Goal: Task Accomplishment & Management: Manage account settings

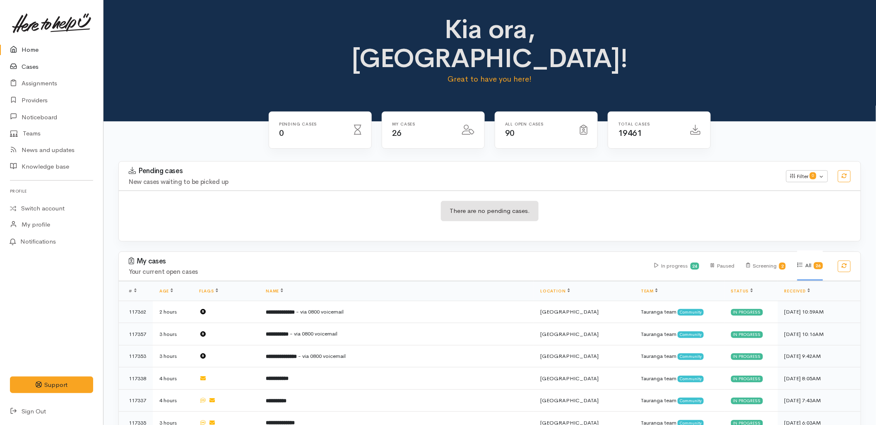
click at [34, 63] on link "Cases" at bounding box center [51, 66] width 103 height 17
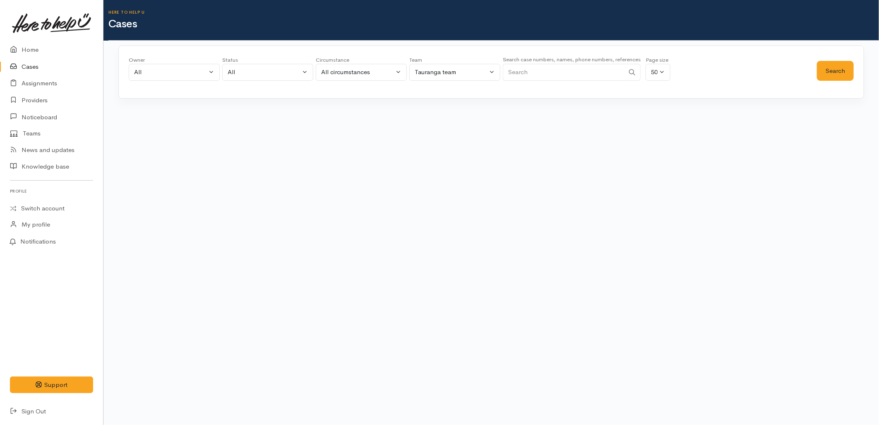
click at [755, 81] on div "Owner All My cases 2Alice1 Faye Davies ('Here to help u') Aandrea Murray ('Here…" at bounding box center [473, 71] width 689 height 30
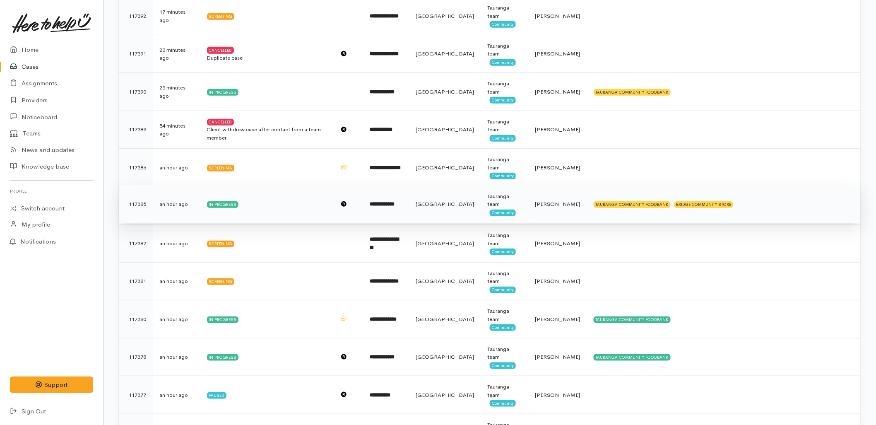
scroll to position [46, 0]
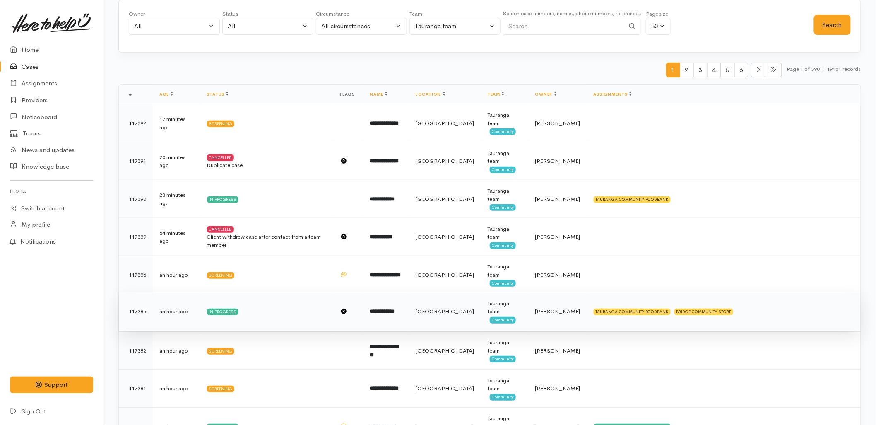
click at [395, 314] on b "**********" at bounding box center [382, 310] width 25 height 5
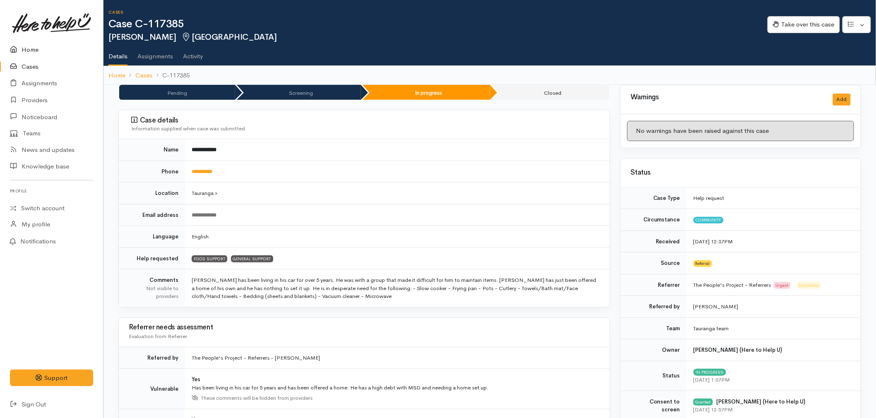
click at [38, 43] on link "Home" at bounding box center [51, 49] width 103 height 17
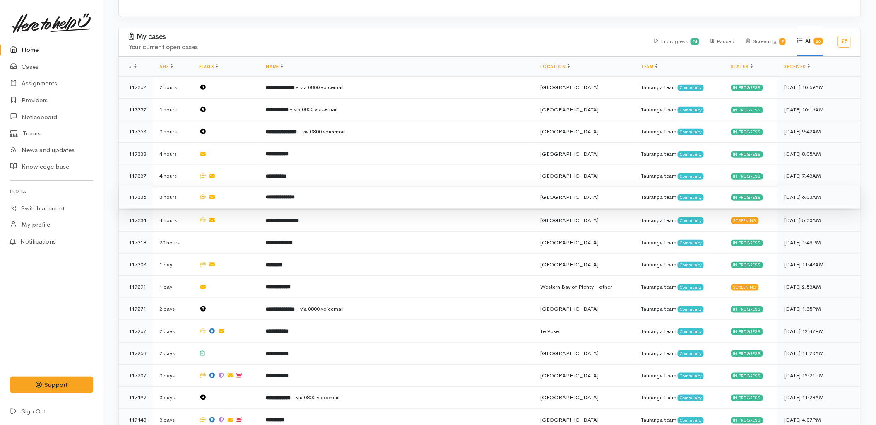
scroll to position [230, 0]
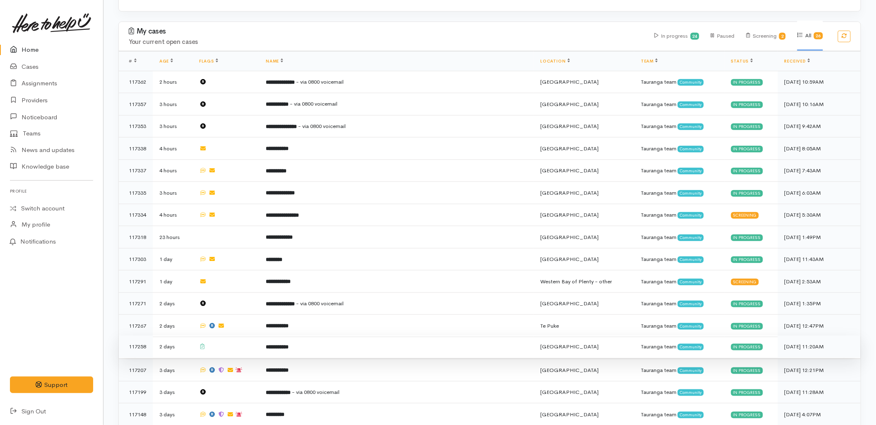
click at [289, 344] on b "**********" at bounding box center [277, 346] width 23 height 5
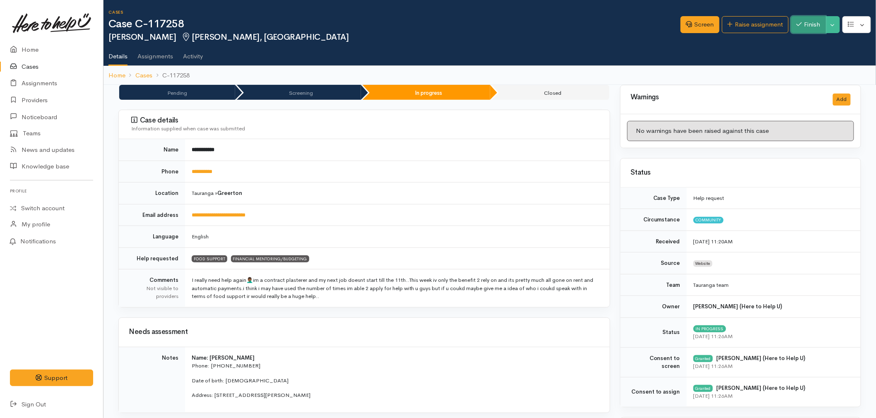
click at [800, 26] on icon "button" at bounding box center [799, 24] width 5 height 6
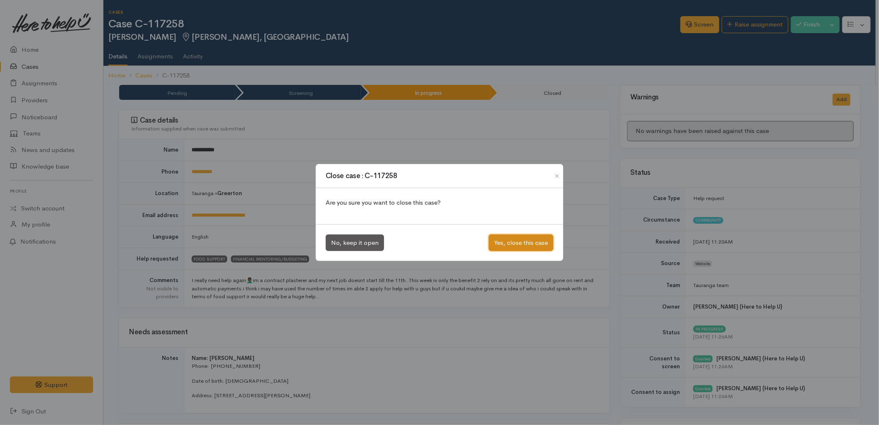
click at [521, 234] on button "Yes, close this case" at bounding box center [521, 242] width 65 height 17
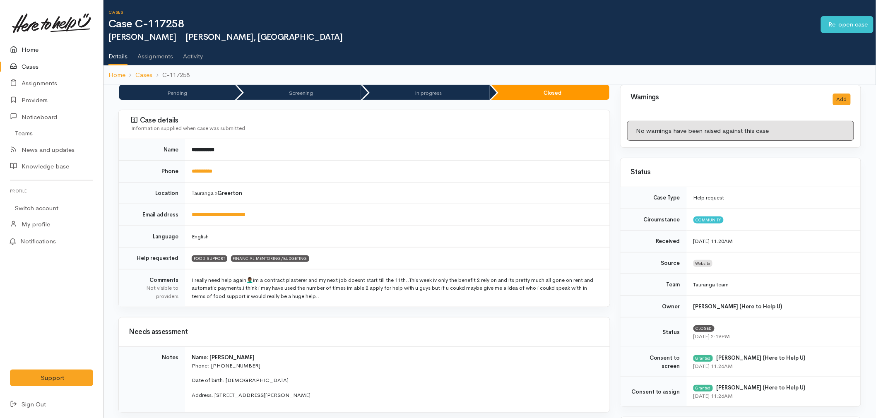
click at [48, 43] on link "Home" at bounding box center [51, 49] width 103 height 17
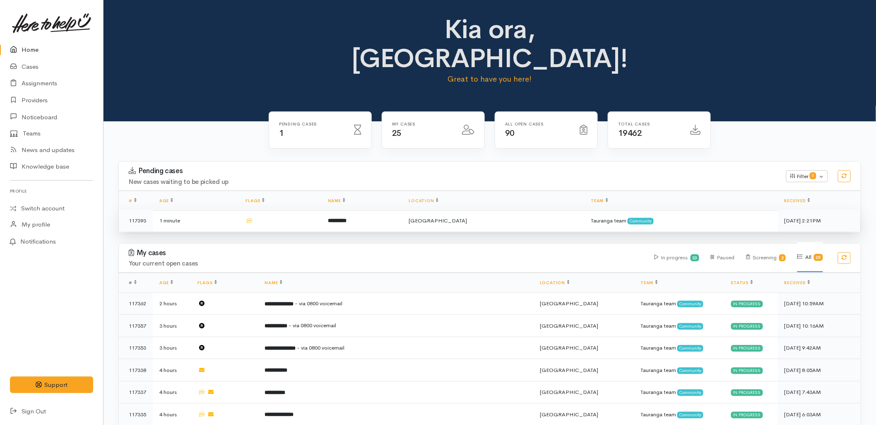
click at [321, 210] on td at bounding box center [280, 221] width 82 height 22
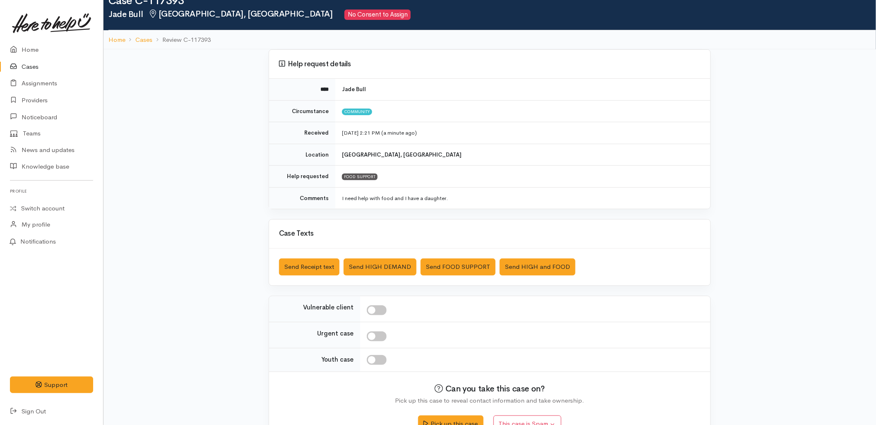
scroll to position [46, 0]
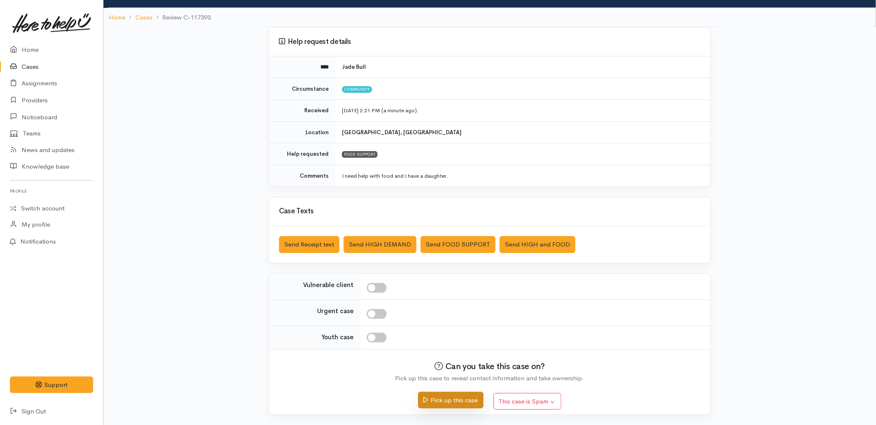
click at [471, 403] on button "Pick up this case" at bounding box center [450, 400] width 65 height 17
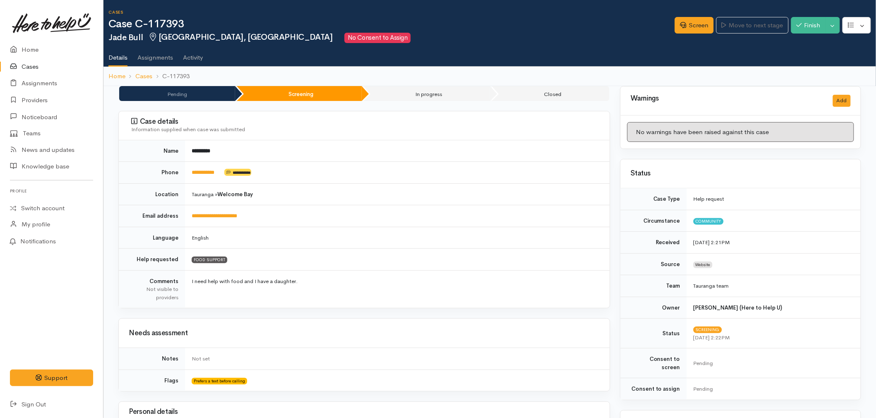
click at [332, 77] on ol "Home Cases C-117393" at bounding box center [489, 76] width 763 height 19
click at [323, 129] on div "Information supplied when case was submitted" at bounding box center [365, 129] width 469 height 8
click at [29, 42] on link "Home" at bounding box center [51, 49] width 103 height 17
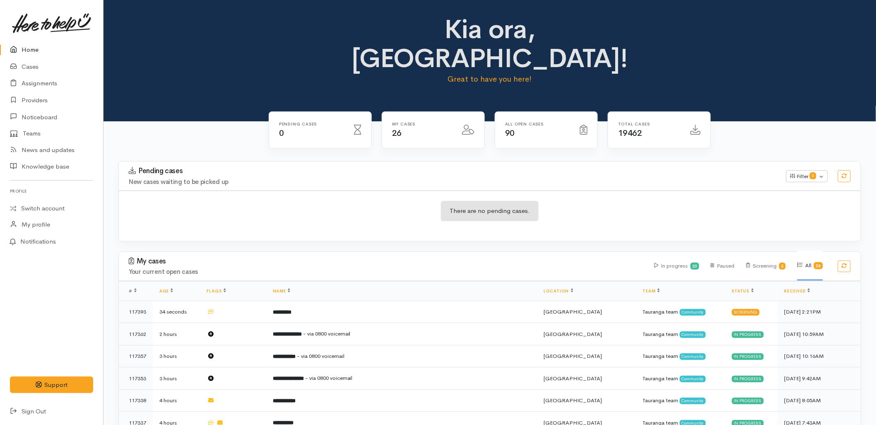
click at [293, 161] on div "Pending cases New cases waiting to be picked up Filter 0 Filters Clear filters …" at bounding box center [490, 175] width 752 height 29
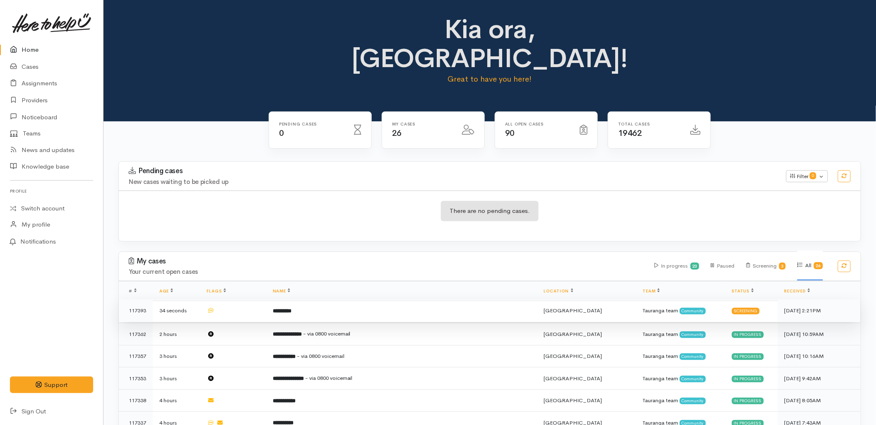
click at [278, 299] on td "*********" at bounding box center [401, 310] width 271 height 22
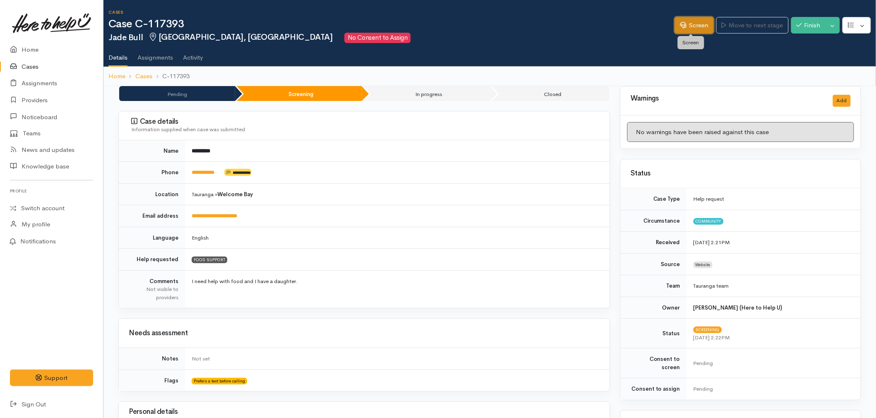
click at [689, 26] on link "Screen" at bounding box center [694, 25] width 39 height 17
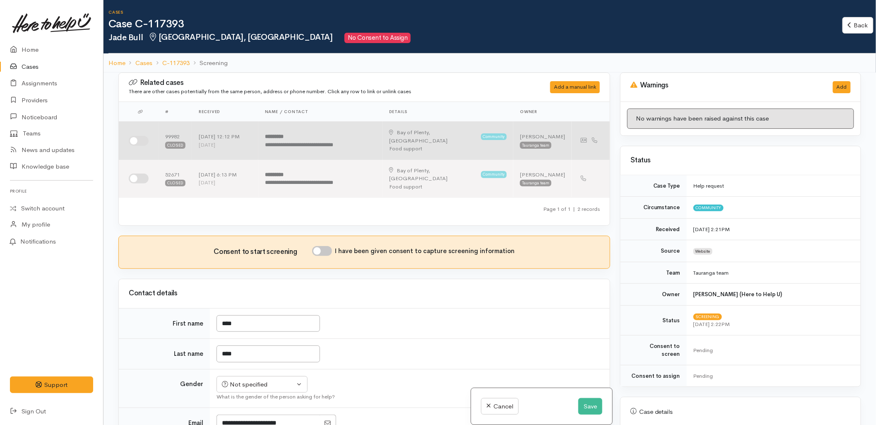
click at [137, 137] on input "checkbox" at bounding box center [139, 141] width 20 height 10
checkbox input "true"
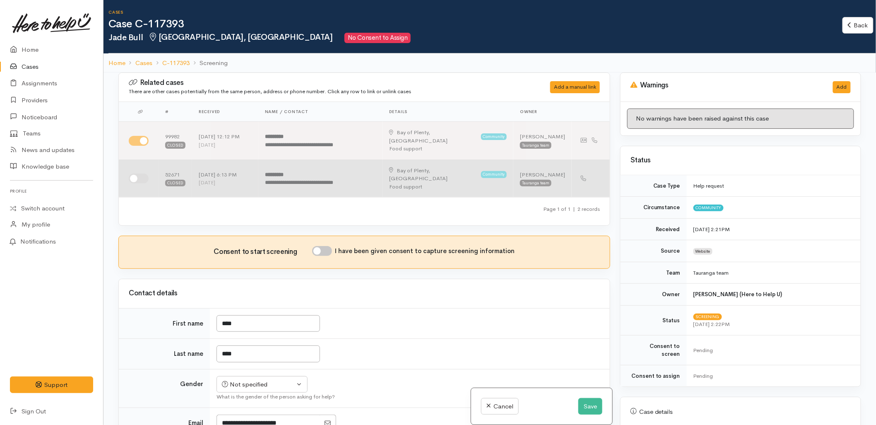
click at [139, 173] on input "checkbox" at bounding box center [139, 178] width 20 height 10
checkbox input "true"
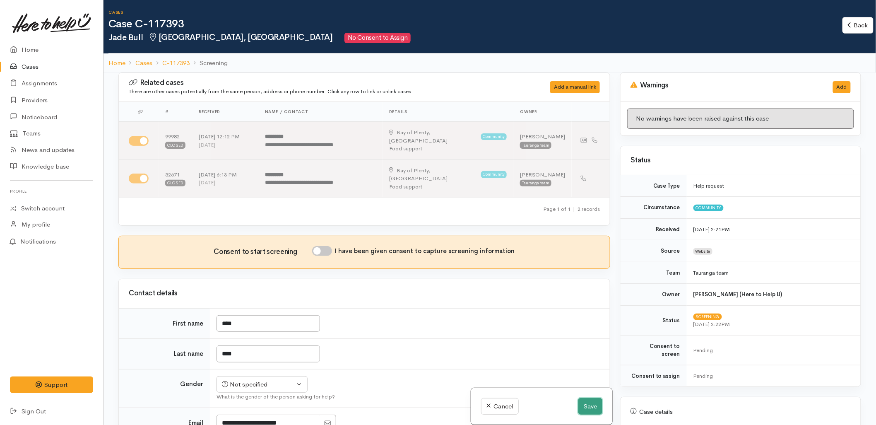
click at [593, 404] on button "Save" at bounding box center [590, 406] width 24 height 17
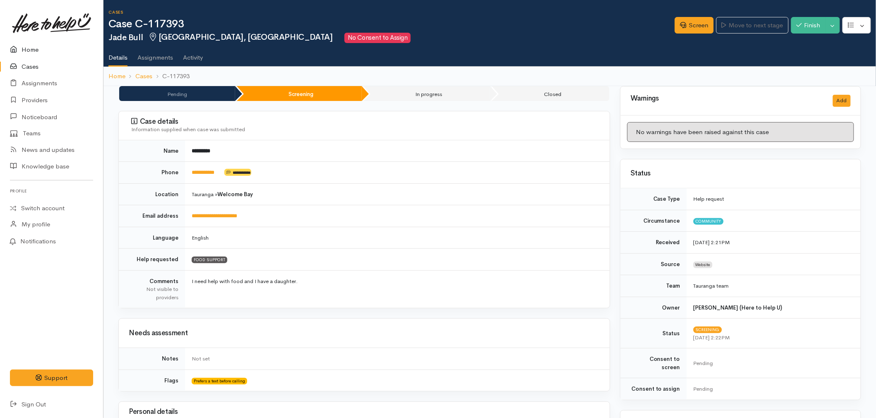
click at [29, 47] on link "Home" at bounding box center [51, 49] width 103 height 17
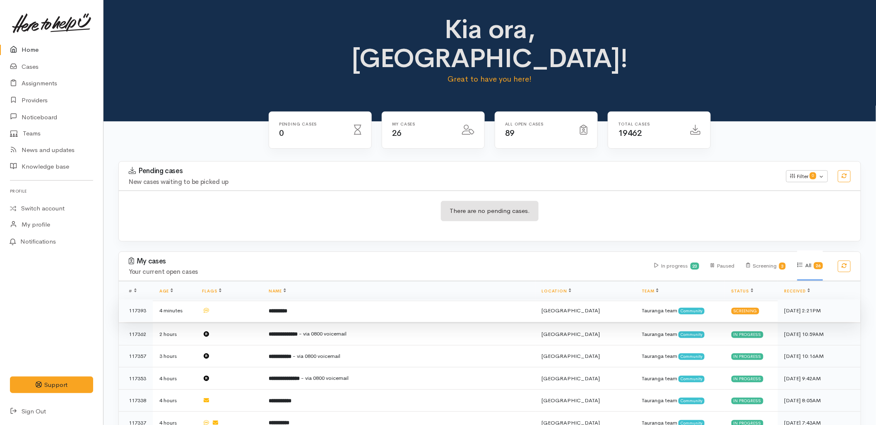
click at [354, 299] on td "*********" at bounding box center [398, 310] width 273 height 22
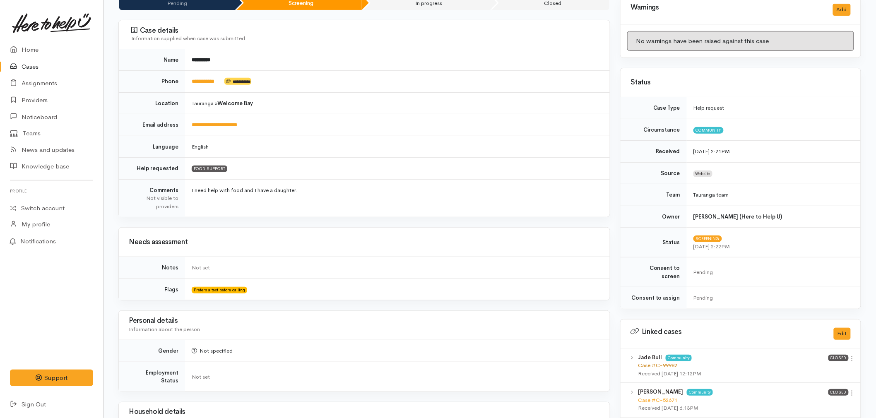
scroll to position [92, 0]
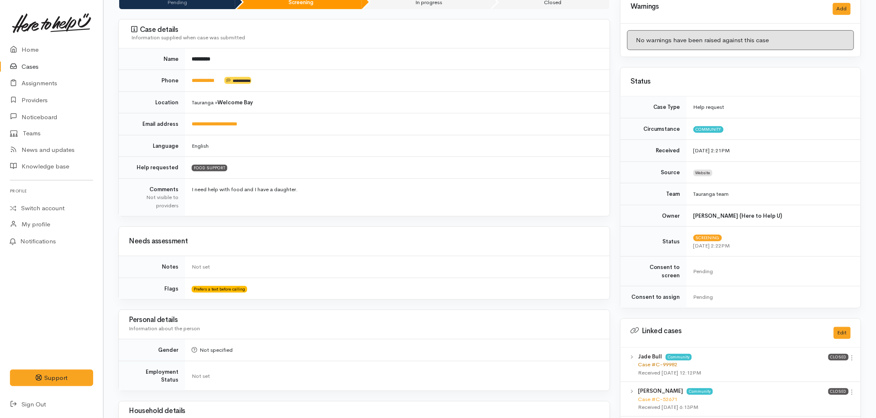
click at [656, 361] on link "Case #C-99982" at bounding box center [657, 364] width 39 height 7
click at [31, 53] on link "Home" at bounding box center [51, 49] width 103 height 17
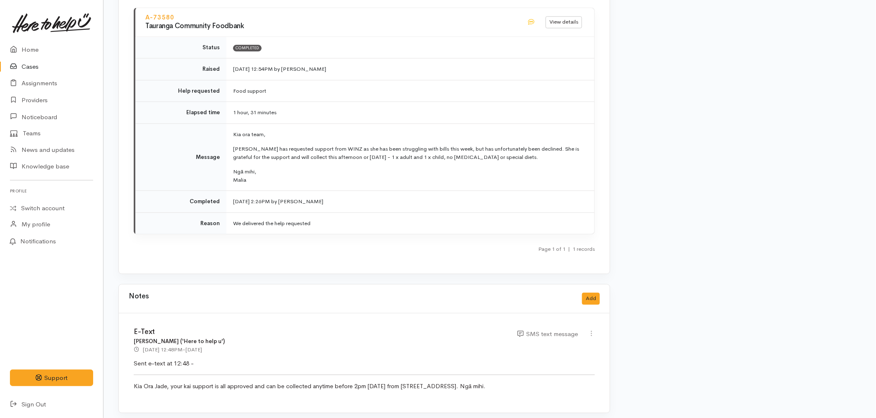
scroll to position [828, 0]
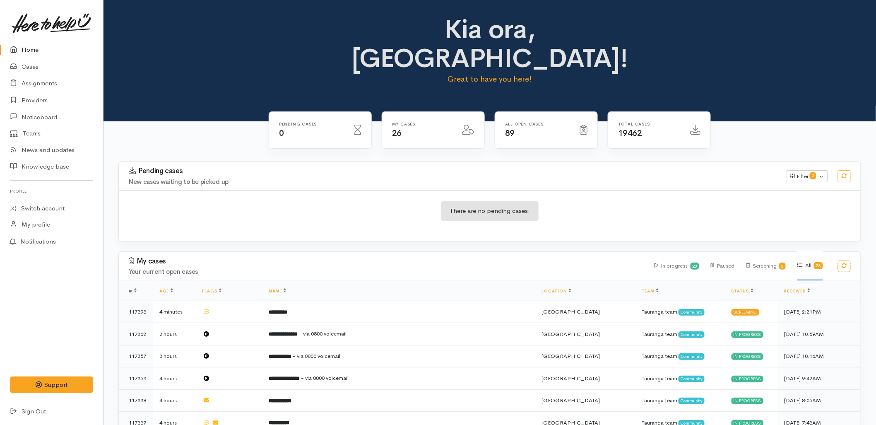
click at [255, 72] on div "Kia ora, [GEOGRAPHIC_DATA]! Great to have you here!" at bounding box center [490, 60] width 773 height 121
click at [569, 201] on div "There are no pending cases." at bounding box center [490, 216] width 742 height 30
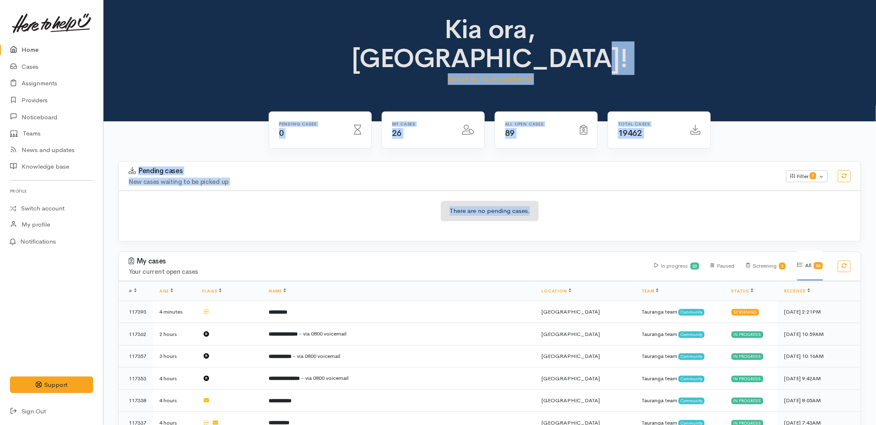
drag, startPoint x: 561, startPoint y: 183, endPoint x: 390, endPoint y: 22, distance: 235.8
click at [203, 201] on div "There are no pending cases." at bounding box center [490, 216] width 742 height 30
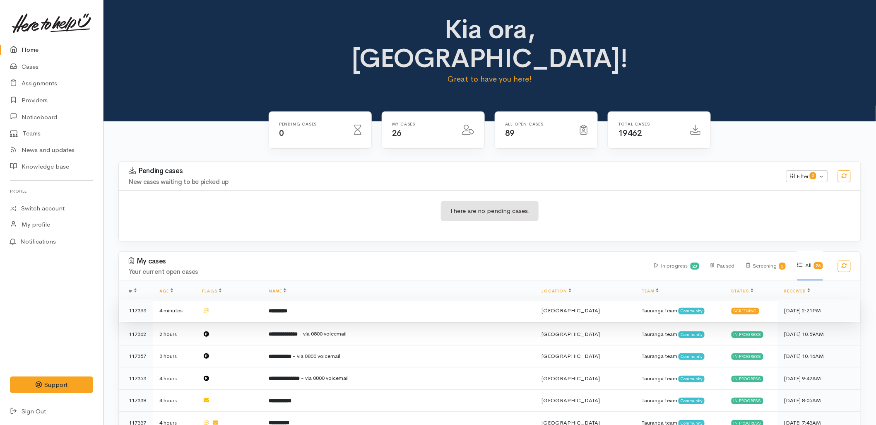
click at [354, 299] on td "*********" at bounding box center [398, 310] width 273 height 22
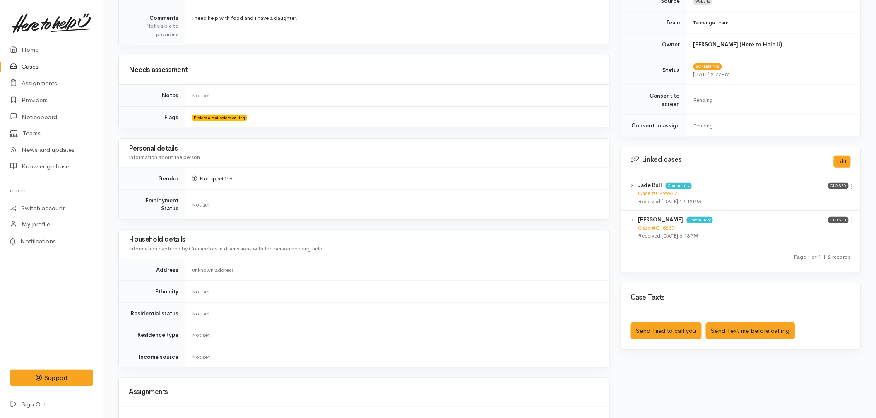
scroll to position [276, 0]
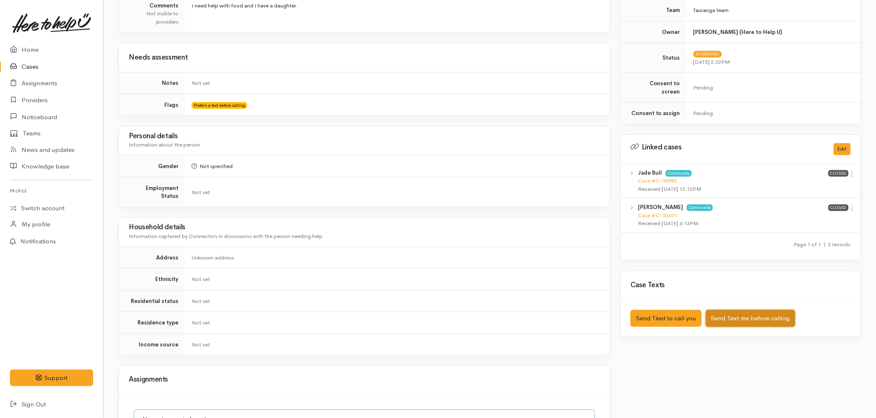
click at [732, 311] on button "Send Text me before calling" at bounding box center [750, 318] width 89 height 17
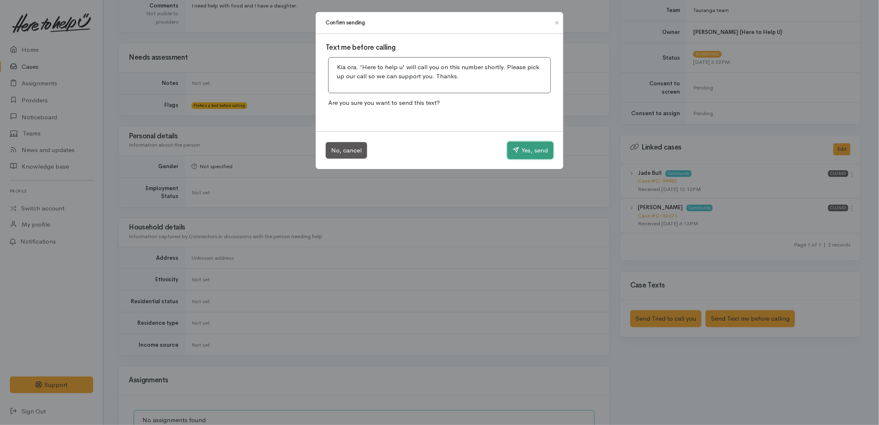
click at [536, 150] on button "Yes, send" at bounding box center [531, 150] width 46 height 17
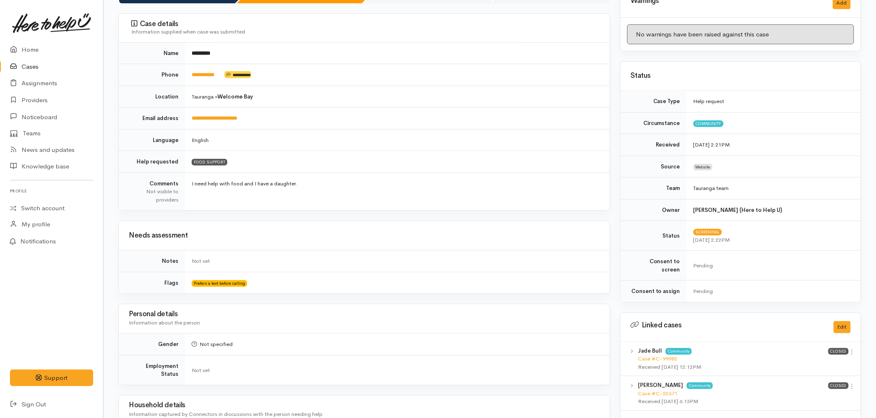
scroll to position [92, 0]
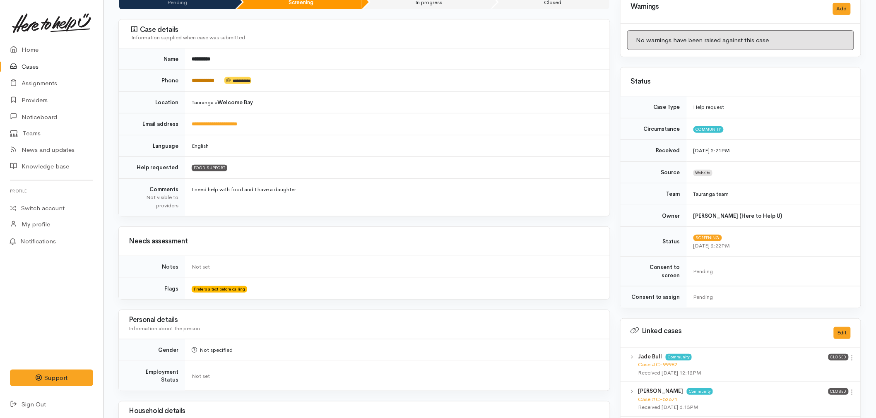
click at [214, 82] on link "**********" at bounding box center [203, 80] width 23 height 5
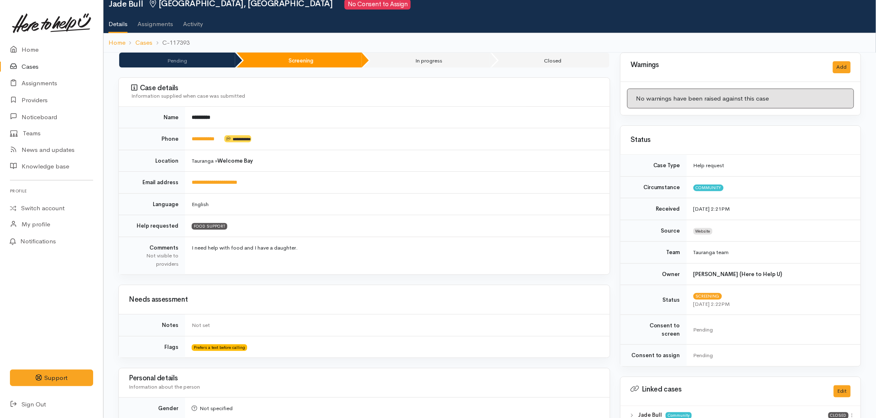
scroll to position [0, 0]
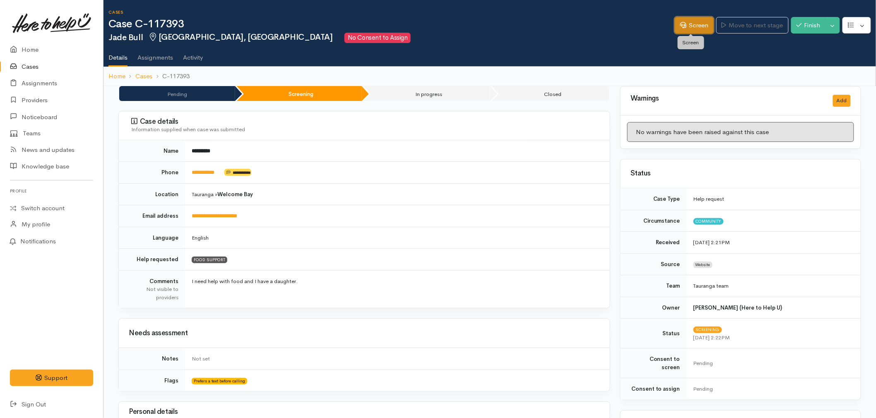
click at [700, 23] on link "Screen" at bounding box center [694, 25] width 39 height 17
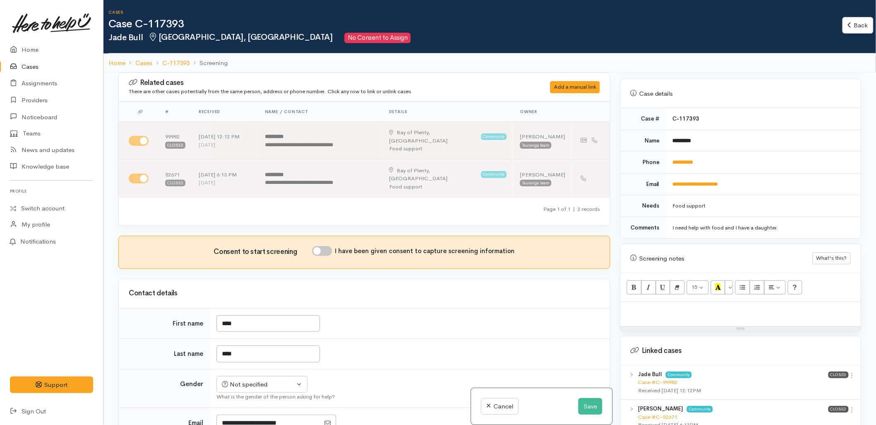
scroll to position [322, 0]
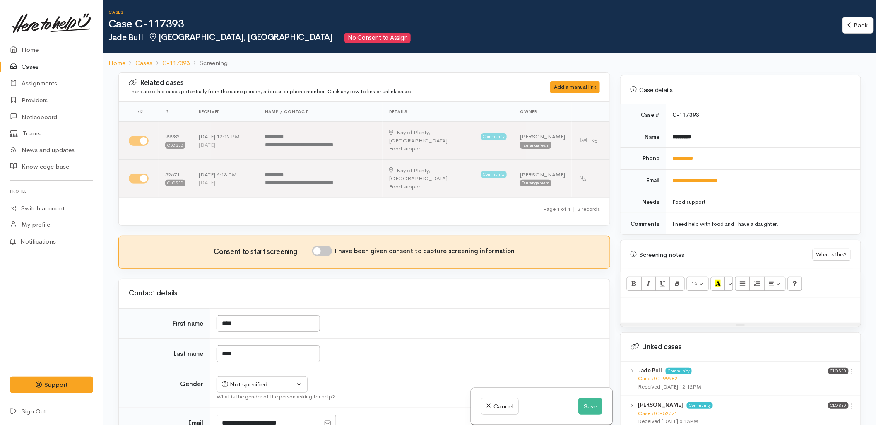
click at [689, 304] on p at bounding box center [741, 307] width 232 height 10
paste div
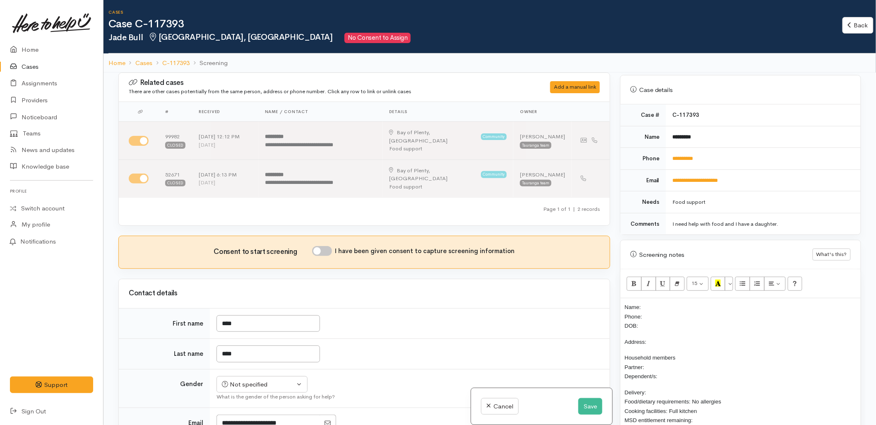
scroll to position [32, 0]
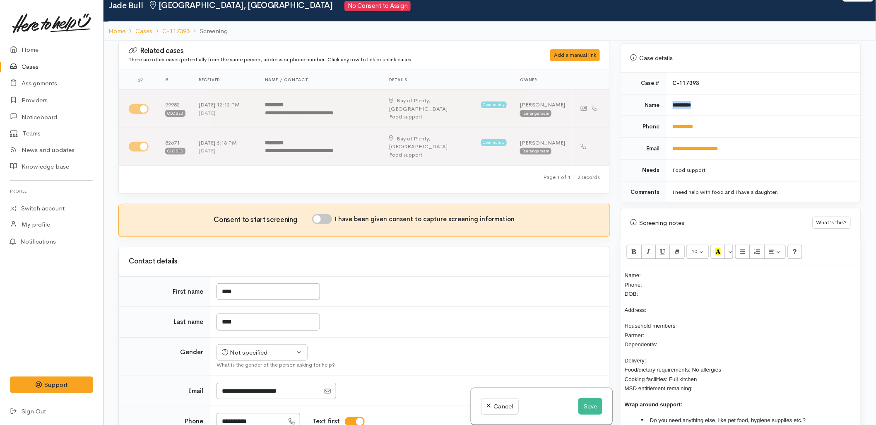
drag, startPoint x: 703, startPoint y: 106, endPoint x: 671, endPoint y: 101, distance: 31.9
click at [671, 101] on td "*********" at bounding box center [763, 105] width 195 height 22
copy b "*********"
click at [667, 270] on p "Name: Phone: DOB:" at bounding box center [741, 284] width 232 height 28
drag, startPoint x: 711, startPoint y: 123, endPoint x: 665, endPoint y: 129, distance: 46.0
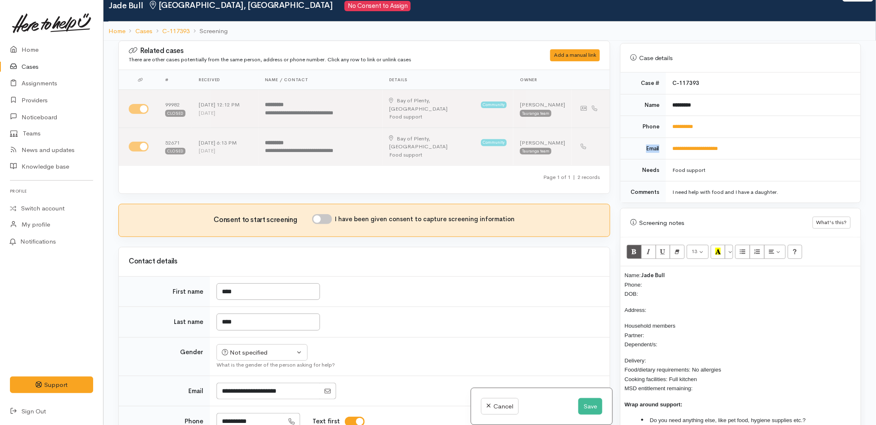
click at [665, 129] on tbody "**********" at bounding box center [741, 137] width 240 height 130
copy tbody "Email"
click at [712, 122] on td "**********" at bounding box center [763, 127] width 195 height 22
drag, startPoint x: 711, startPoint y: 118, endPoint x: 671, endPoint y: 125, distance: 41.2
click at [671, 125] on td "**********" at bounding box center [763, 127] width 195 height 22
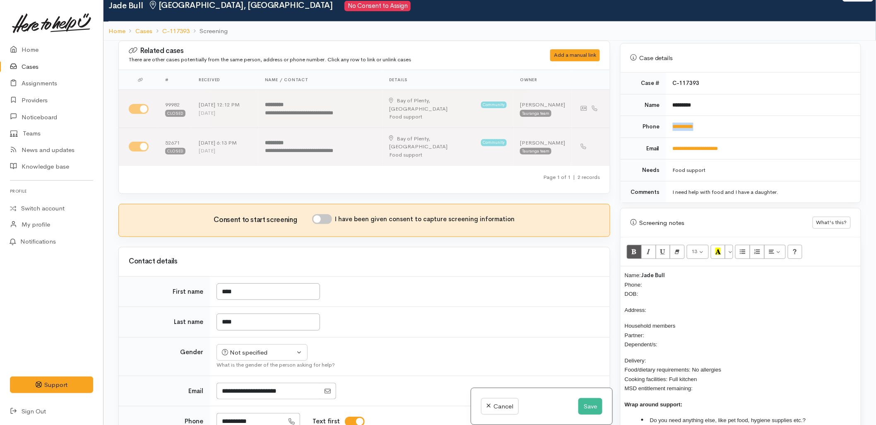
copy link "**********"
click at [652, 279] on p "Name: Jade Bull Phone: DOB:" at bounding box center [741, 284] width 232 height 28
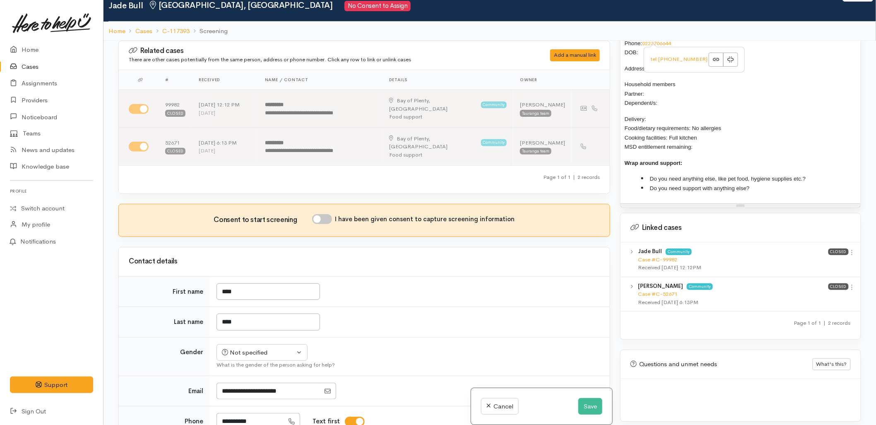
scroll to position [594, 0]
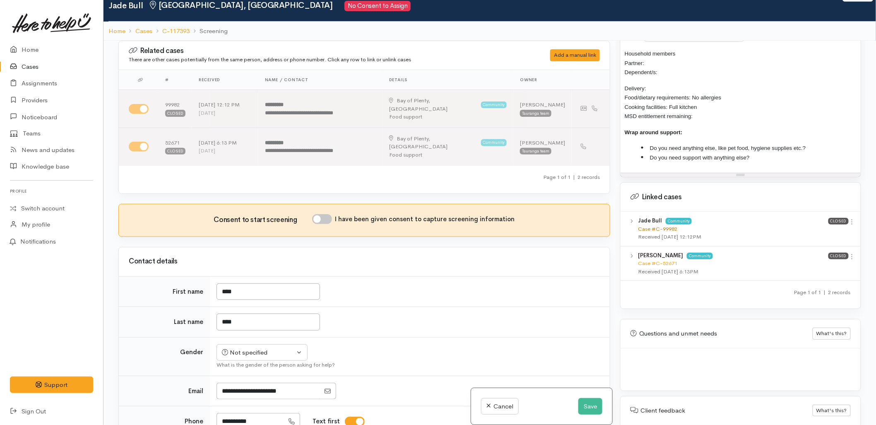
click at [668, 225] on link "Case #C-99982" at bounding box center [657, 228] width 39 height 7
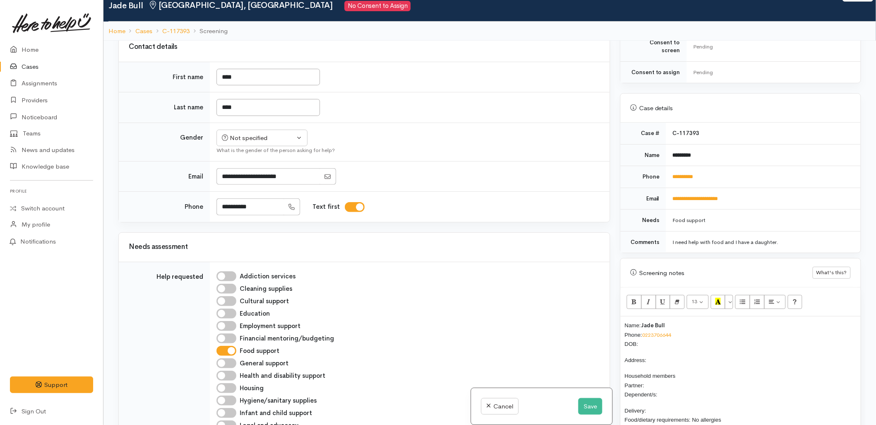
scroll to position [276, 0]
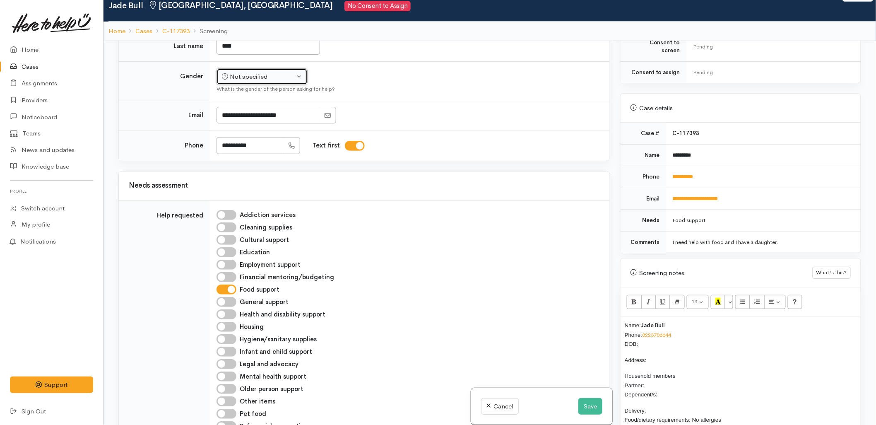
click at [250, 72] on div "Not specified" at bounding box center [258, 77] width 73 height 10
click at [235, 116] on span "[DEMOGRAPHIC_DATA]" at bounding box center [268, 121] width 71 height 10
select select "Female"
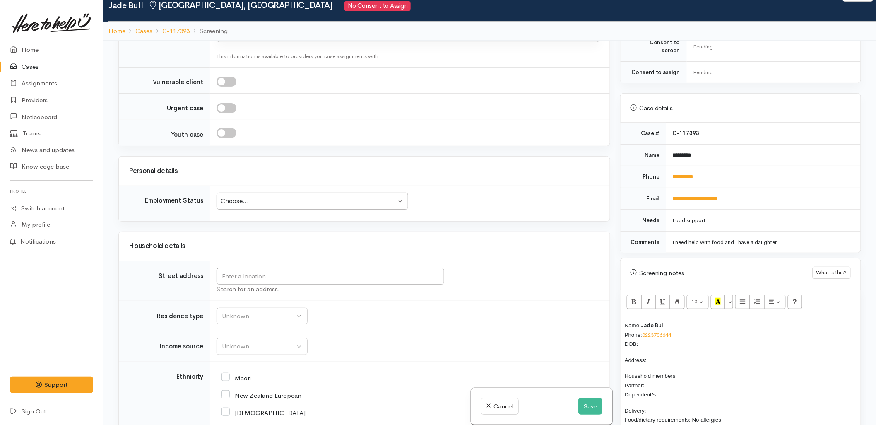
scroll to position [828, 0]
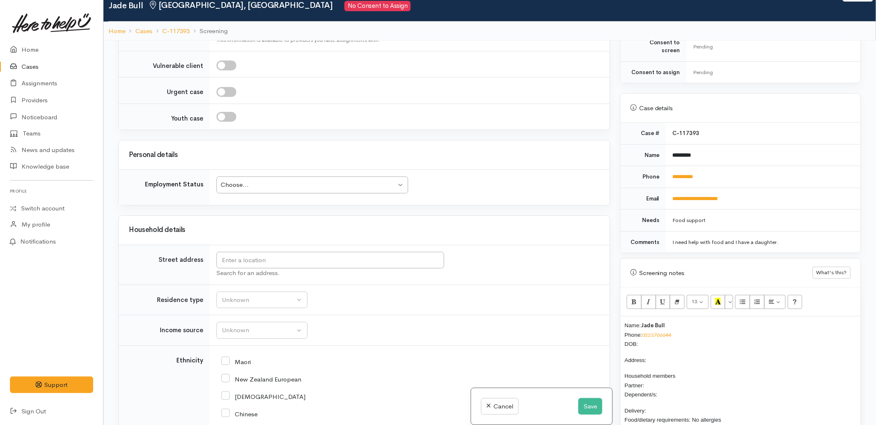
click at [675, 384] on p "Household members Partner: Dependent/s:" at bounding box center [741, 385] width 232 height 28
click at [656, 338] on p "Name: Jade Bull Phone: 0223706644 DOB:" at bounding box center [741, 334] width 232 height 28
click at [361, 252] on input "text" at bounding box center [331, 260] width 228 height 17
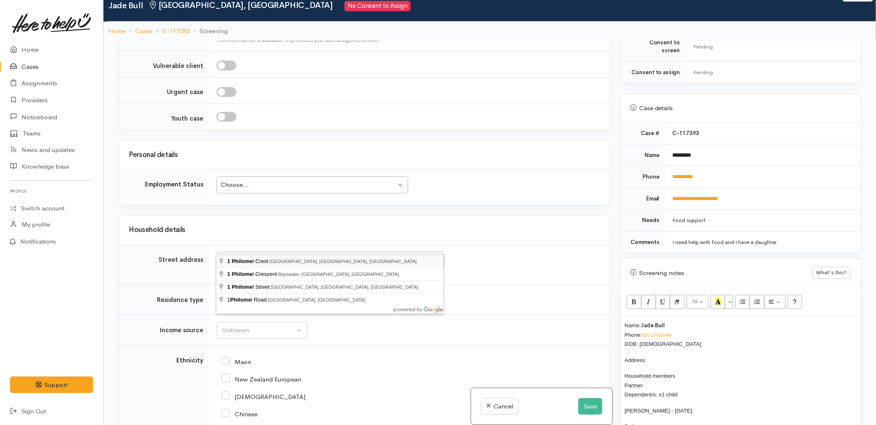
type input "1 Philomel Crest, Welcome Bay, Tauranga, New Zealand"
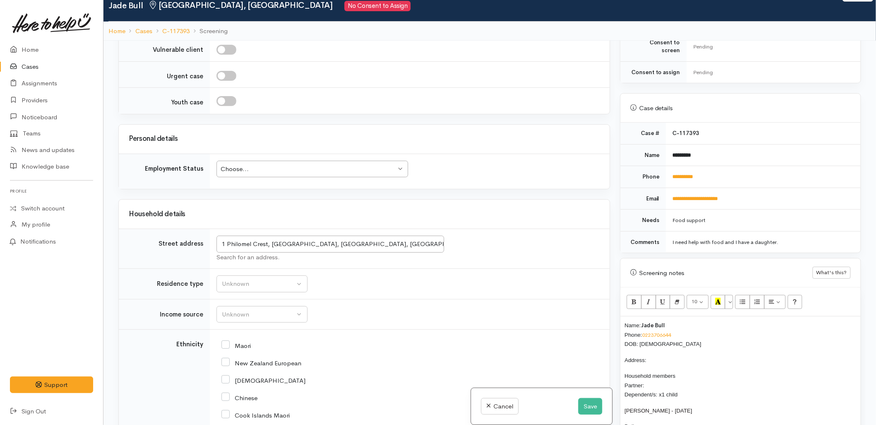
scroll to position [888, 0]
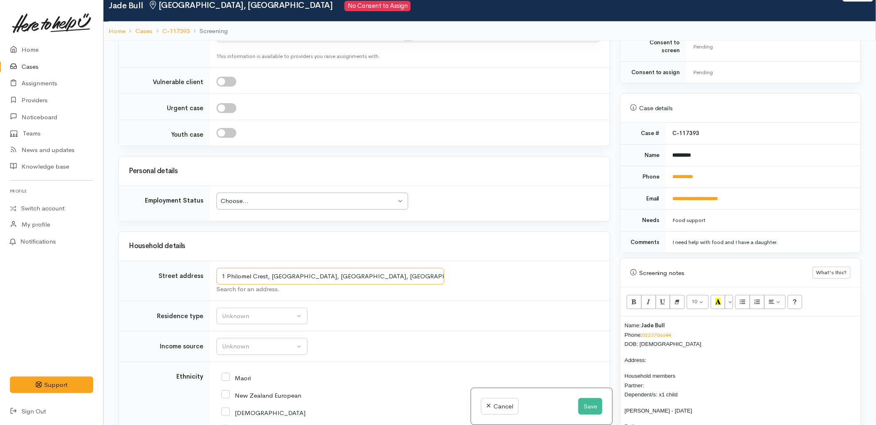
drag, startPoint x: 308, startPoint y: 245, endPoint x: 210, endPoint y: 234, distance: 98.3
click at [210, 261] on td "1 Philomel Crest, Welcome Bay, Tauranga, New Zealand Search for an address." at bounding box center [410, 281] width 400 height 40
click at [681, 355] on p "Address:" at bounding box center [741, 360] width 232 height 10
click at [657, 376] on p "Household members Partner: Dependent/s: x1 child" at bounding box center [741, 385] width 232 height 28
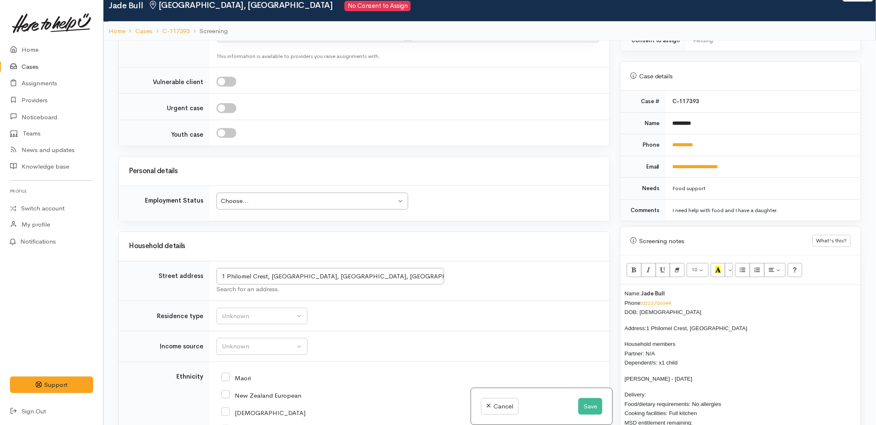
scroll to position [456, 0]
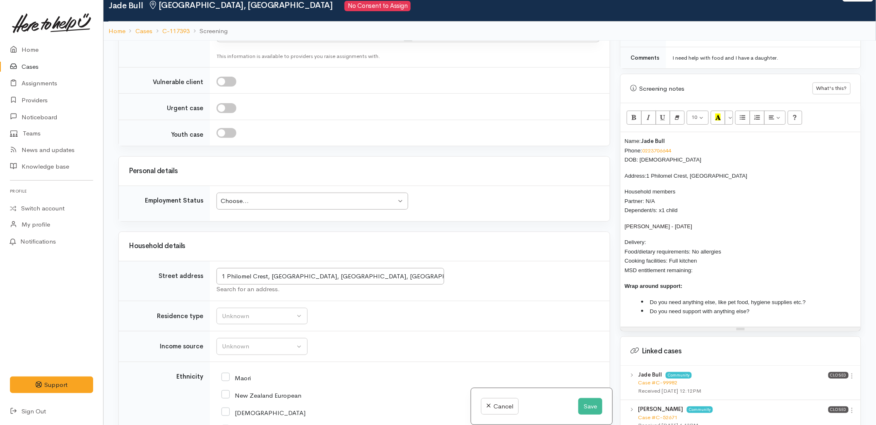
click at [673, 237] on p "Delivery: Food/dietary requirements: No allergies Cooking facilities: Full kitc…" at bounding box center [741, 255] width 232 height 37
click at [244, 301] on td "Unknown Emergency accommodation Homeless Other Own home Private rental Public /…" at bounding box center [410, 316] width 400 height 31
click at [245, 311] on div "Unknown" at bounding box center [258, 316] width 73 height 10
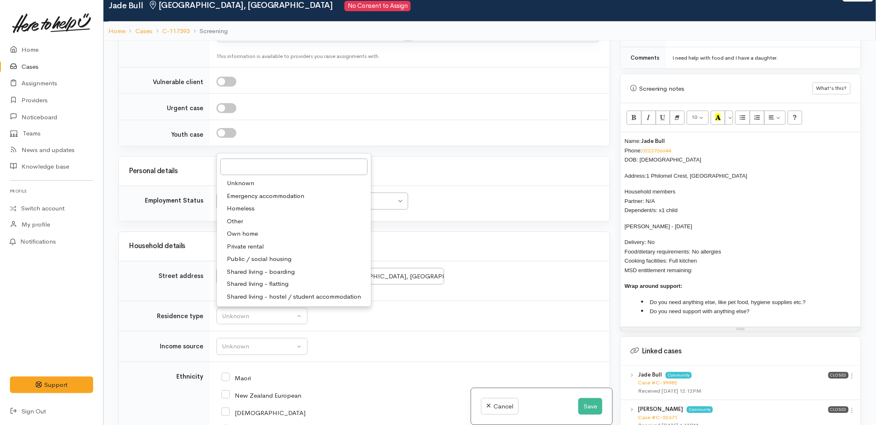
click at [243, 242] on span "Private rental" at bounding box center [245, 247] width 37 height 10
select select "2"
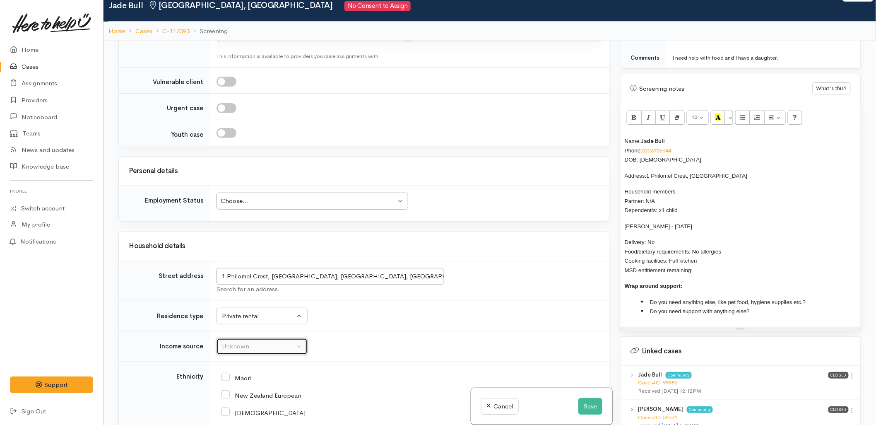
click at [244, 342] on div "Unknown" at bounding box center [258, 347] width 73 height 10
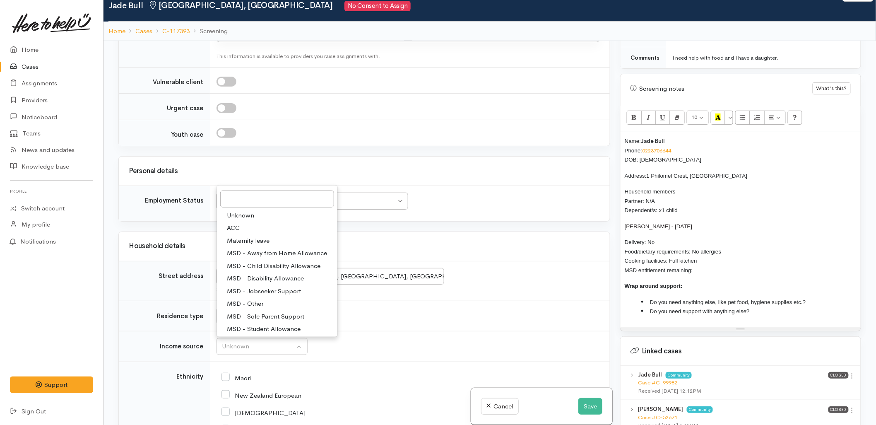
click at [251, 312] on span "MSD - Sole Parent Support" at bounding box center [265, 317] width 77 height 10
select select "7"
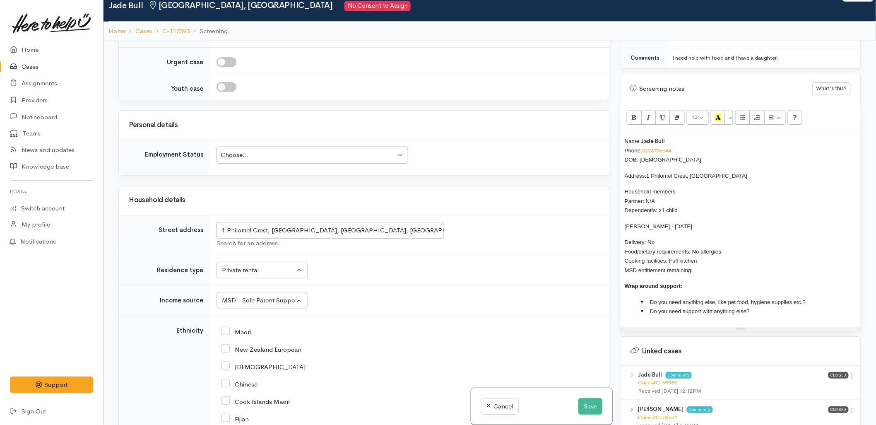
click at [251, 345] on input "New Zealand European" at bounding box center [262, 348] width 80 height 7
checkbox input "true"
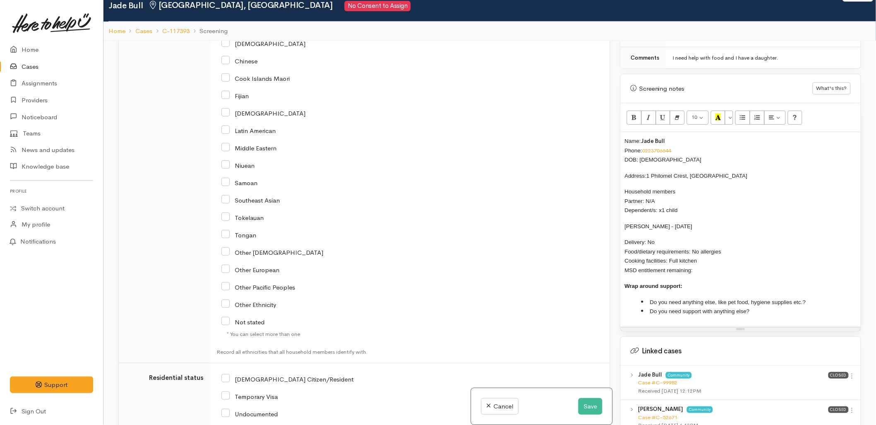
scroll to position [1348, 0]
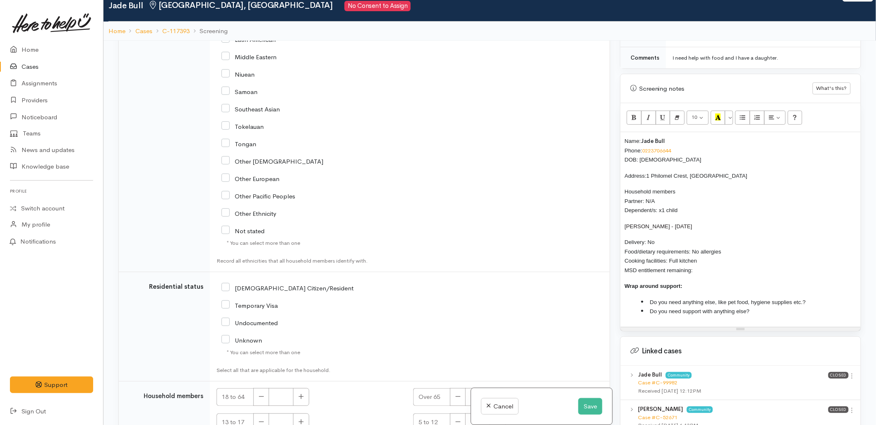
click at [246, 284] on input "NZ Citizen/Resident" at bounding box center [288, 287] width 132 height 7
checkbox input "true"
click at [300, 394] on icon "button" at bounding box center [301, 396] width 5 height 5
type input "1"
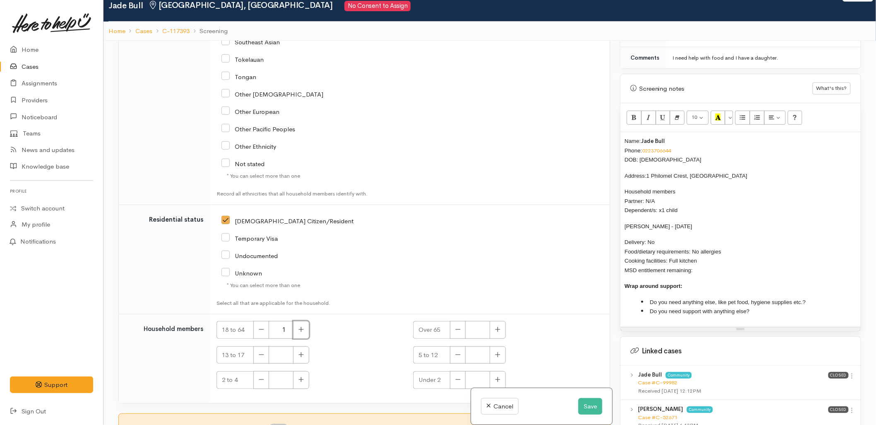
scroll to position [1417, 0]
click at [303, 369] on button "button" at bounding box center [301, 378] width 16 height 18
type input "1"
click at [289, 422] on input "I have been given consent to get help and share this information with appropria…" at bounding box center [279, 427] width 20 height 10
checkbox input "true"
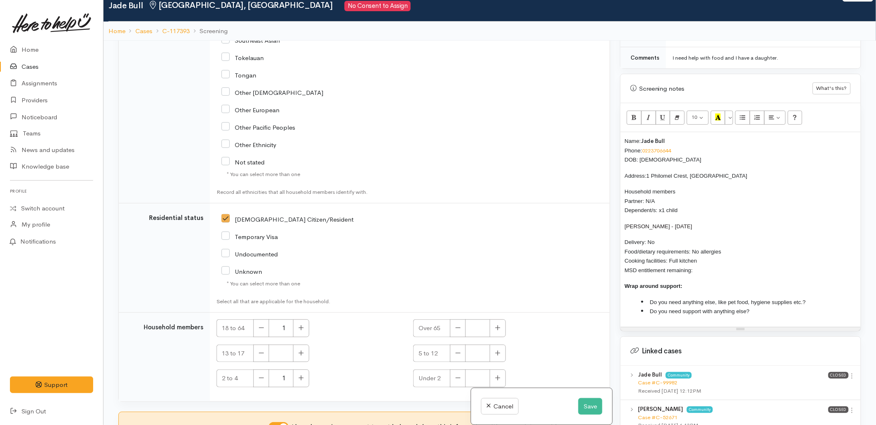
click at [752, 269] on div "Name: Jade Bull Phone: 0223706644 DOB: 19/11/2002 Address: 1 Philomel Crest, We…" at bounding box center [741, 229] width 240 height 195
click at [754, 264] on p "Delivery: No Food/dietary requirements: No allergies Cooking facilities: Full k…" at bounding box center [741, 255] width 232 height 37
click at [839, 297] on li "Do you need anything else, like pet food, hygiene supplies etc.?" at bounding box center [748, 302] width 215 height 10
click at [805, 307] on li "Do you need support with anything else?" at bounding box center [748, 311] width 215 height 10
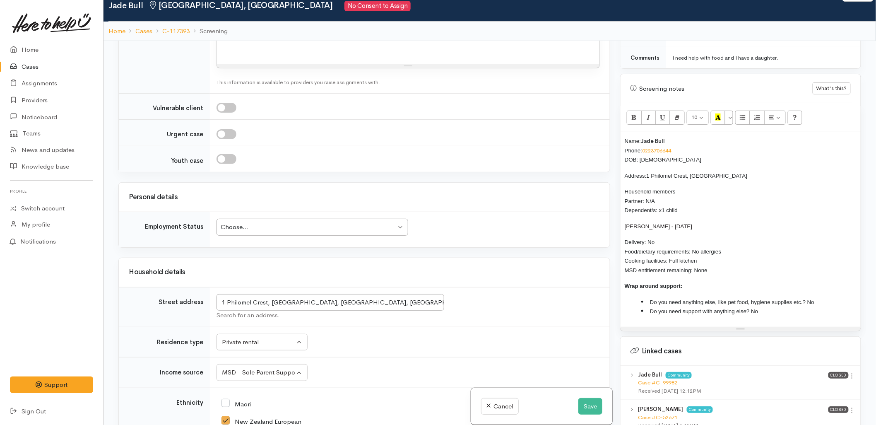
scroll to position [864, 0]
click at [287, 210] on td "Choose... Choose... Choose... Unknown Employed casually Employed full-time Empl…" at bounding box center [410, 227] width 400 height 35
click at [286, 216] on div "Choose... Choose..." at bounding box center [313, 224] width 192 height 17
drag, startPoint x: 714, startPoint y: 263, endPoint x: 623, endPoint y: 135, distance: 157.4
click at [623, 135] on div "Name: Jade Bull Phone: 0223706644 DOB: 19/11/2002 Address: 1 Philomel Crest, We…" at bounding box center [741, 229] width 240 height 195
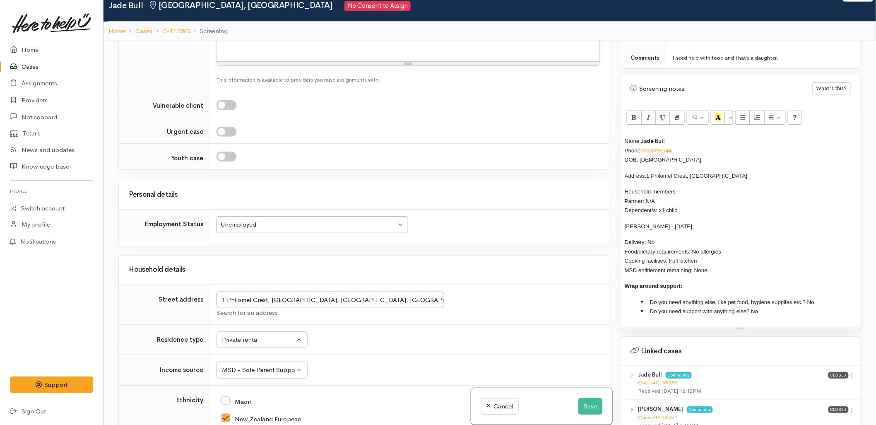
copy div "Name: Jade Bull Phone: 0223706644 DOB: 19/11/2002 Address: 1 Philomel Crest, We…"
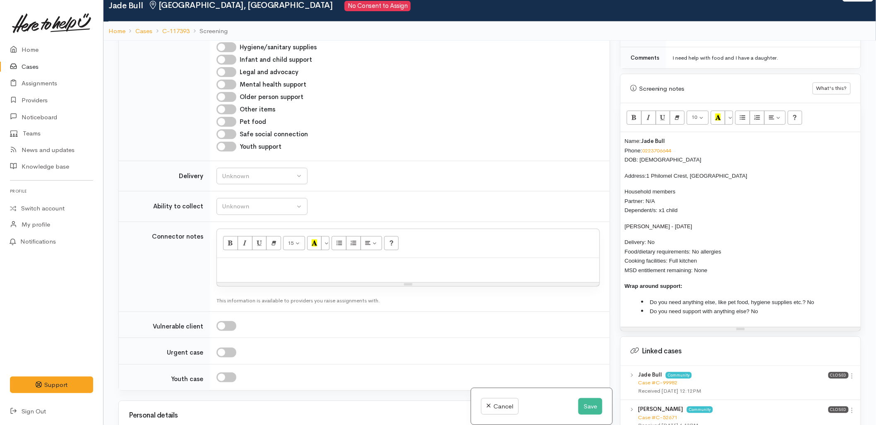
scroll to position [634, 0]
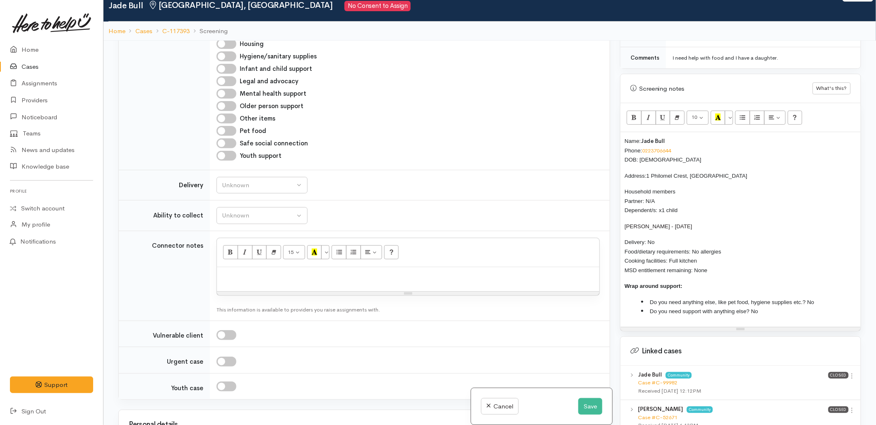
click at [241, 170] on td "Unknown Delivery needed Delivery preferred No Unknown" at bounding box center [410, 185] width 400 height 31
click at [241, 177] on button "Unknown" at bounding box center [262, 185] width 91 height 17
click at [234, 258] on span "No" at bounding box center [231, 263] width 9 height 10
select select "1"
click at [231, 211] on div "Unknown" at bounding box center [258, 216] width 73 height 10
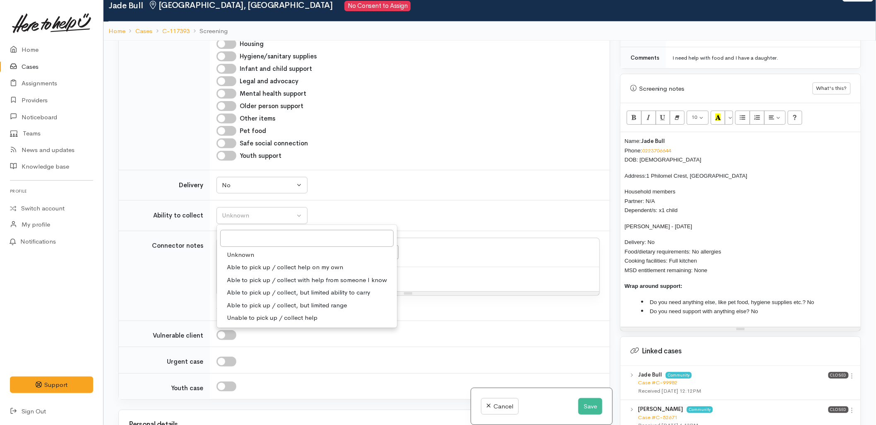
click at [251, 263] on span "Able to pick up / collect help on my own" at bounding box center [285, 268] width 116 height 10
select select "2"
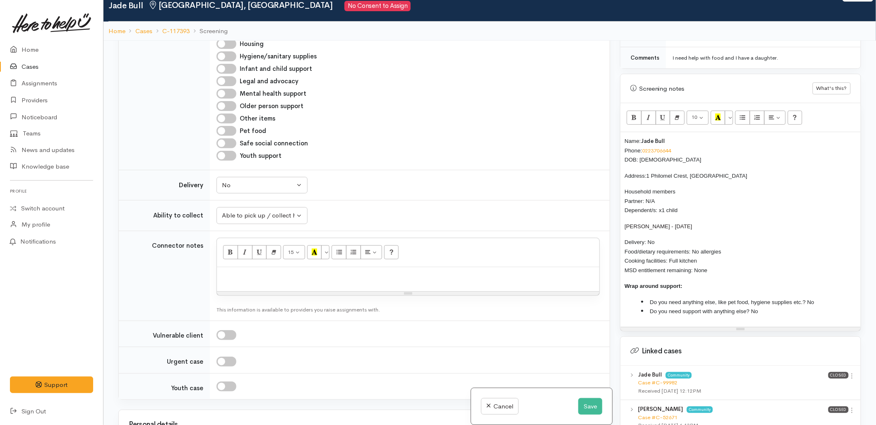
click at [266, 271] on p at bounding box center [408, 276] width 374 height 10
paste div
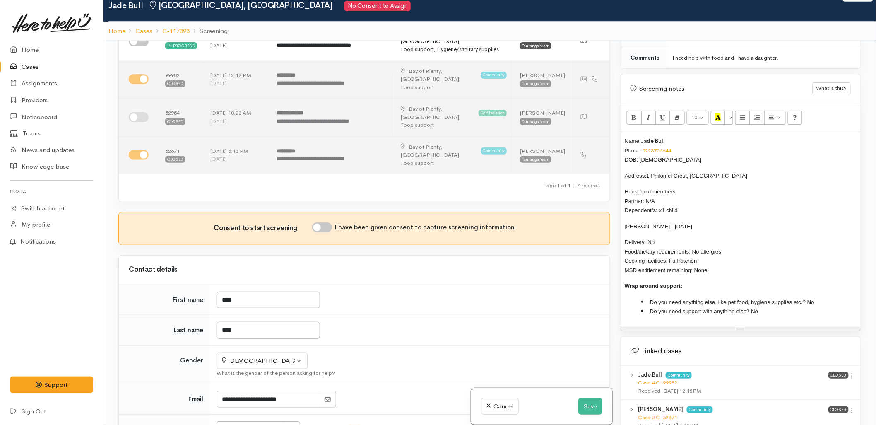
scroll to position [36, 0]
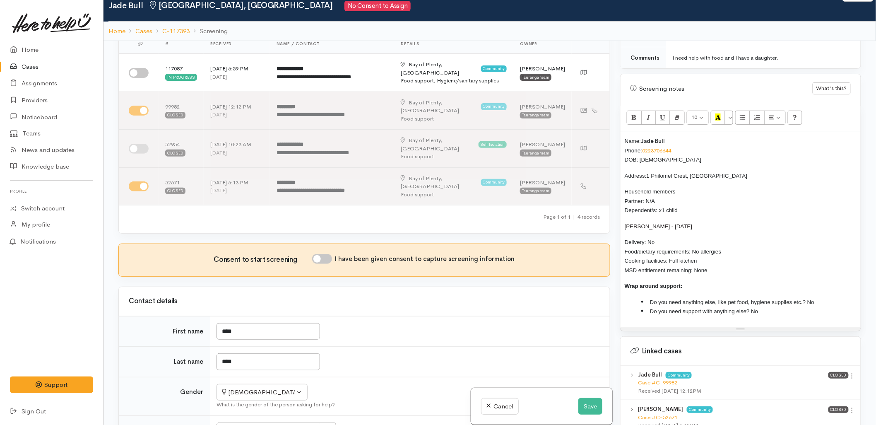
click at [322, 254] on input "I have been given consent to capture screening information" at bounding box center [322, 259] width 20 height 10
checkbox input "true"
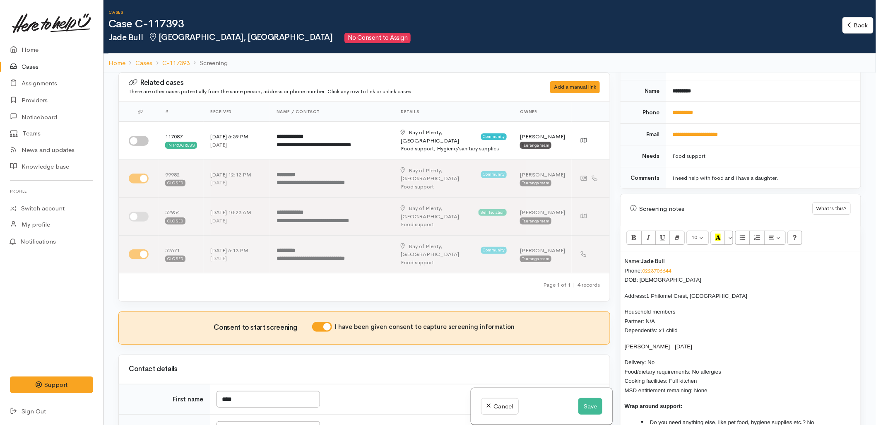
scroll to position [414, 0]
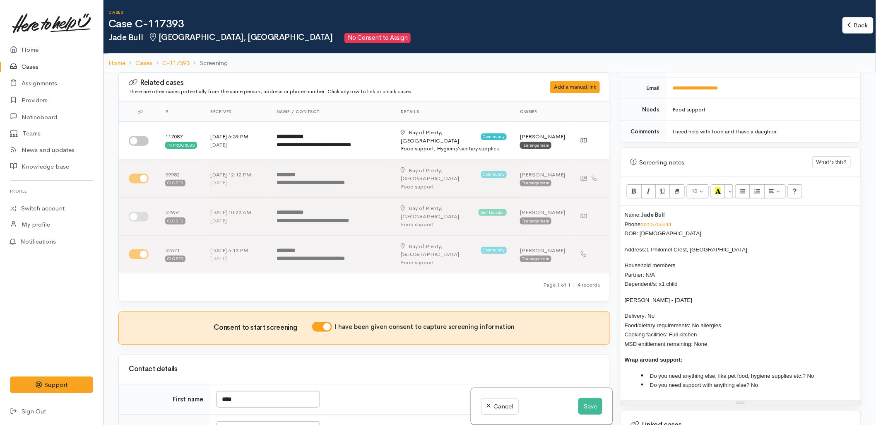
click at [619, 208] on div "Warnings Add No warnings have been raised against this case Add Warning Title ●…" at bounding box center [740, 284] width 251 height 425
click at [623, 206] on div "Name: Jade Bull Phone: 0223706644 DOB: 19/11/2002 Address: 1 Philomel Crest, We…" at bounding box center [741, 303] width 240 height 195
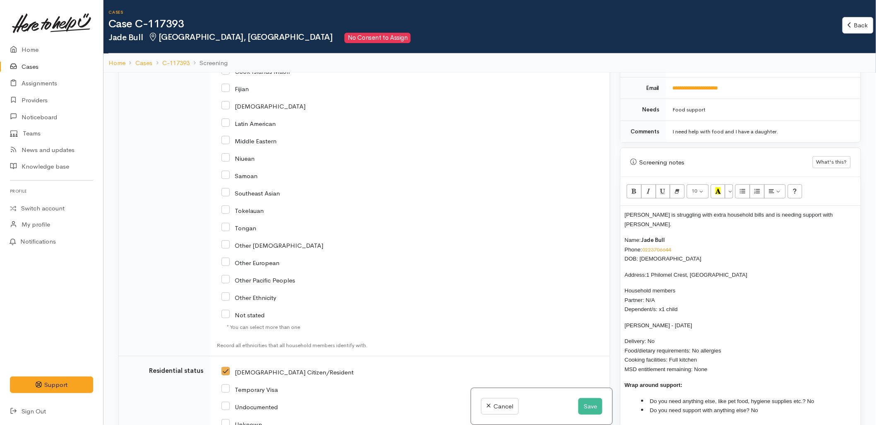
scroll to position [1546, 0]
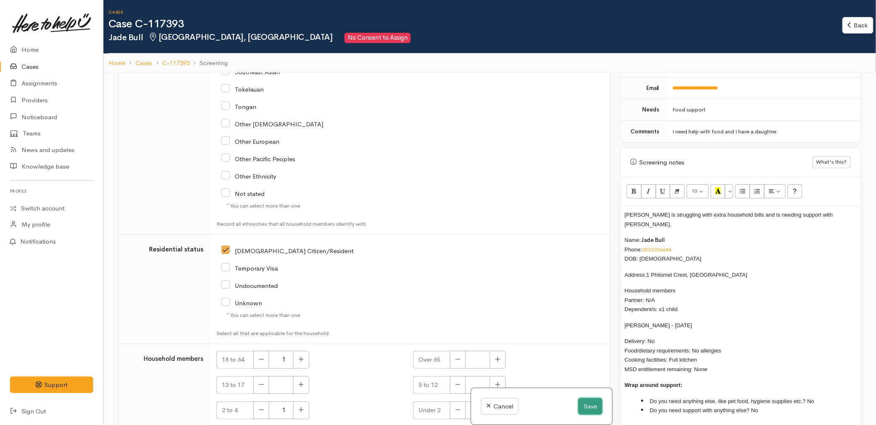
click at [590, 405] on button "Save" at bounding box center [590, 406] width 24 height 17
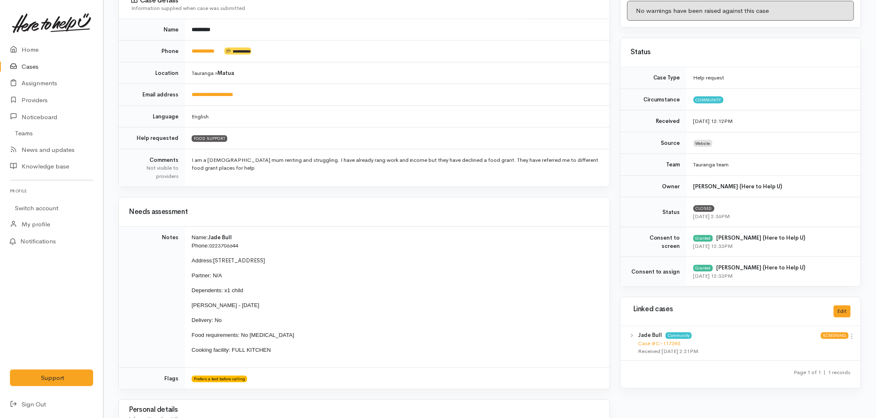
scroll to position [230, 0]
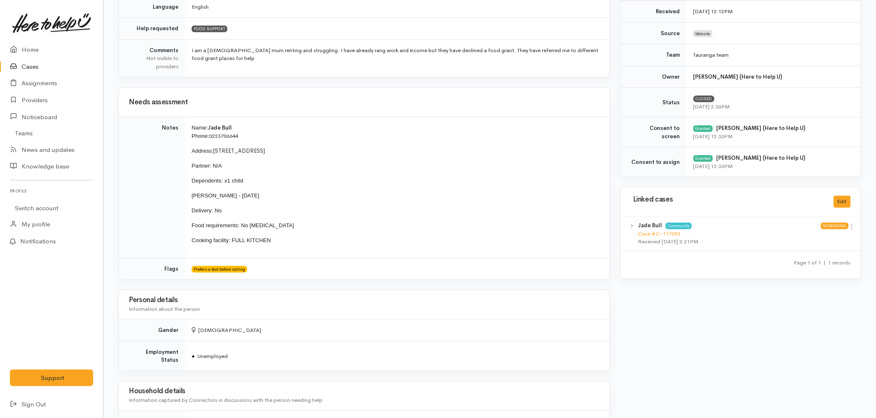
drag, startPoint x: 263, startPoint y: 197, endPoint x: 190, endPoint y: 197, distance: 73.7
click at [190, 197] on td "Name: Jade Bull Phone: 0223706644 Address: 43 Heron Avenue East, Matua Partner:…" at bounding box center [397, 187] width 425 height 141
copy span "Sienna Laula - 25/03/2022"
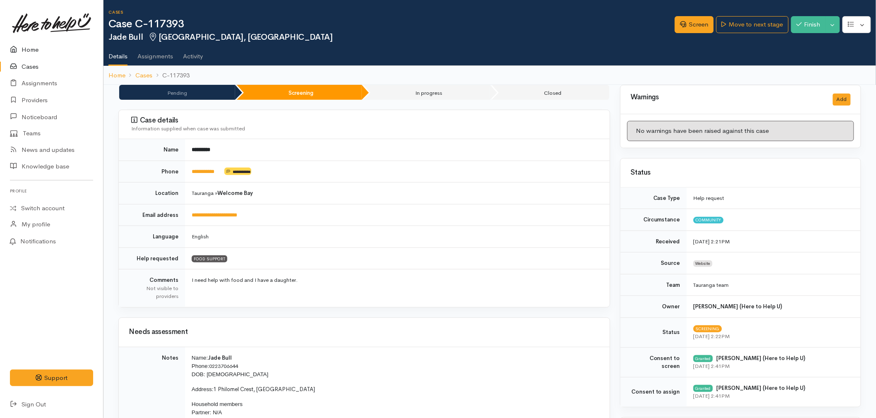
click at [27, 46] on link "Home" at bounding box center [51, 49] width 103 height 17
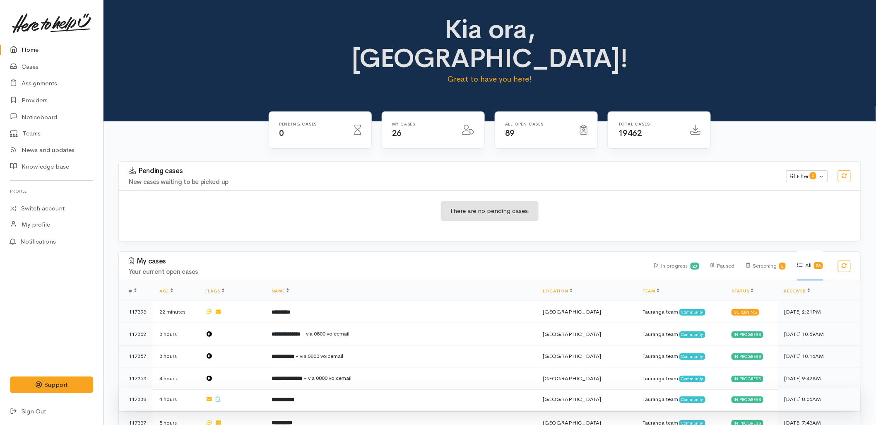
click at [290, 388] on td "**********" at bounding box center [401, 399] width 272 height 22
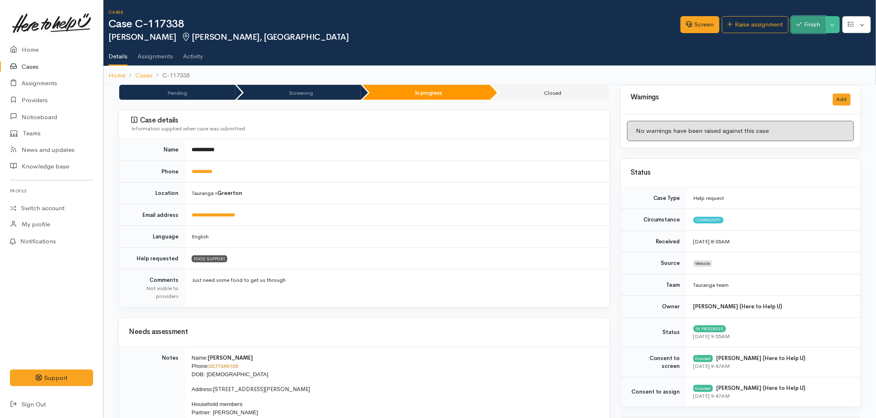
click at [807, 25] on button "Finish" at bounding box center [808, 24] width 35 height 17
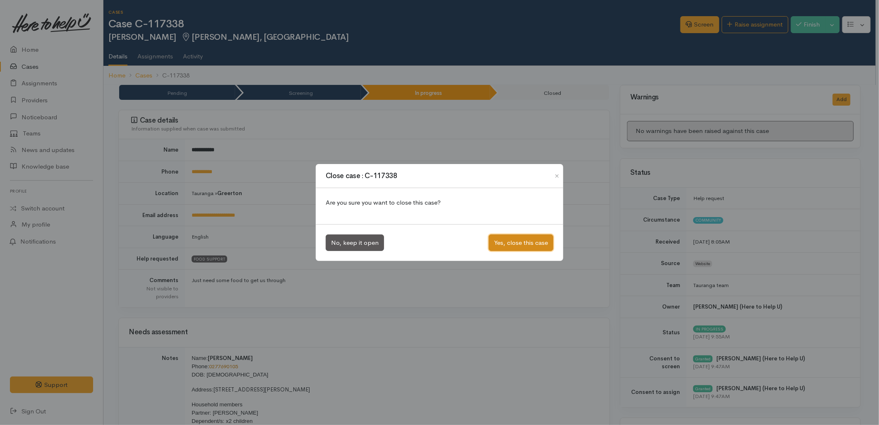
click at [494, 240] on button "Yes, close this case" at bounding box center [521, 242] width 65 height 17
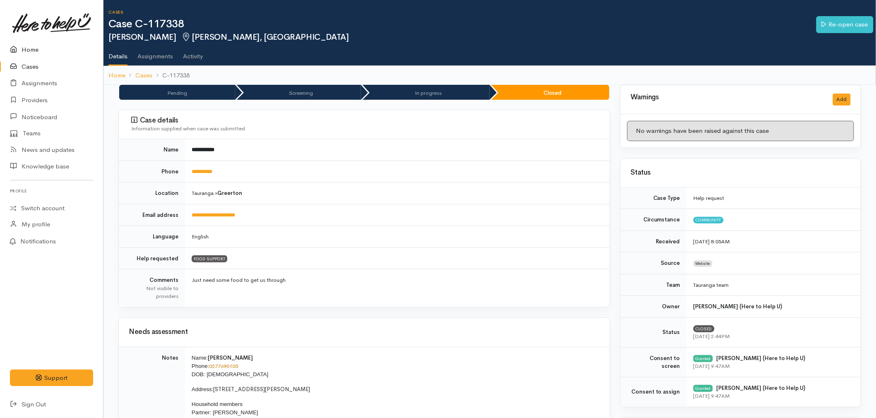
click at [25, 51] on link "Home" at bounding box center [51, 49] width 103 height 17
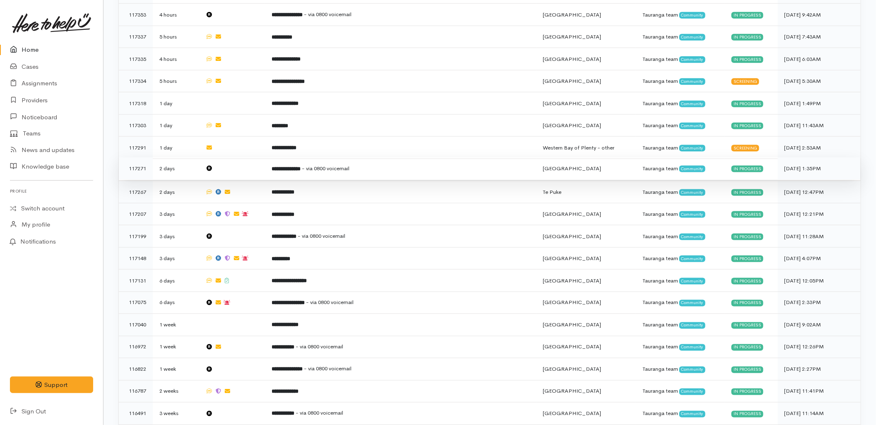
scroll to position [368, 0]
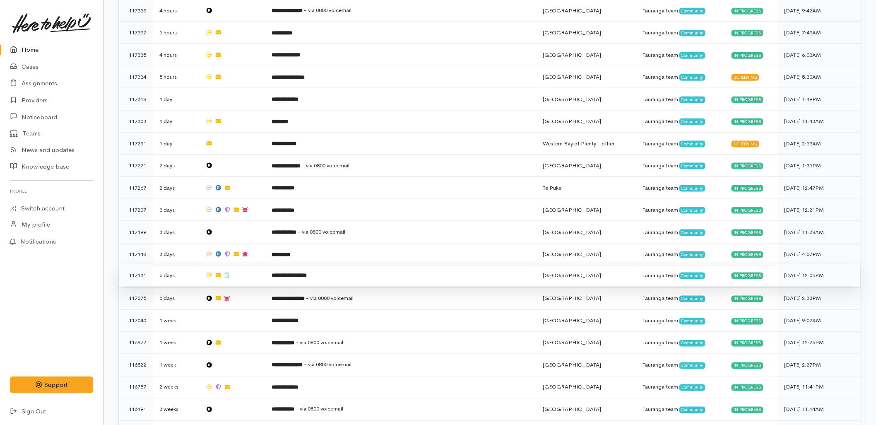
click at [265, 264] on td at bounding box center [232, 275] width 66 height 22
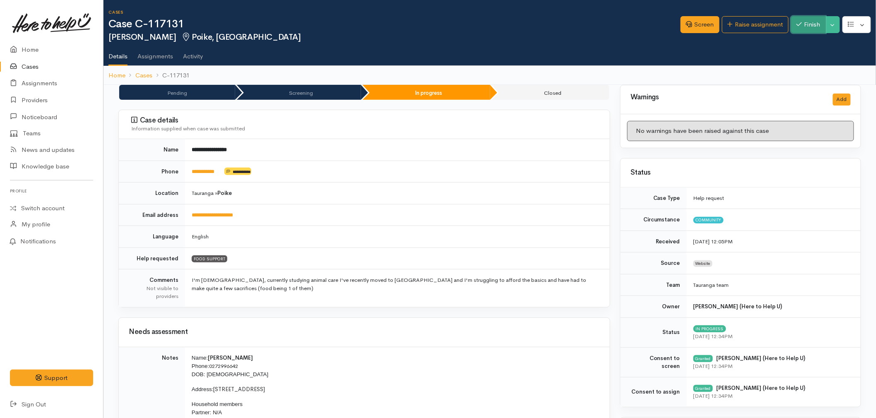
click at [809, 27] on button "Finish" at bounding box center [808, 24] width 35 height 17
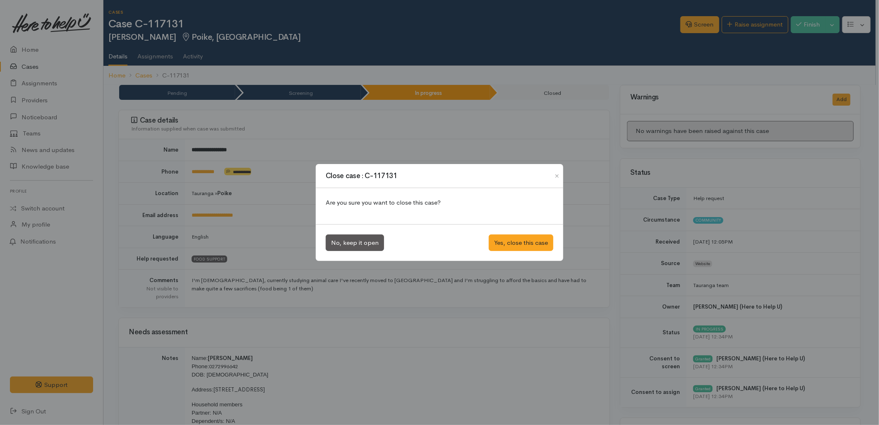
click at [540, 233] on div "No, keep it open Yes, close this case" at bounding box center [440, 242] width 248 height 37
click at [523, 242] on button "Yes, close this case" at bounding box center [521, 242] width 65 height 17
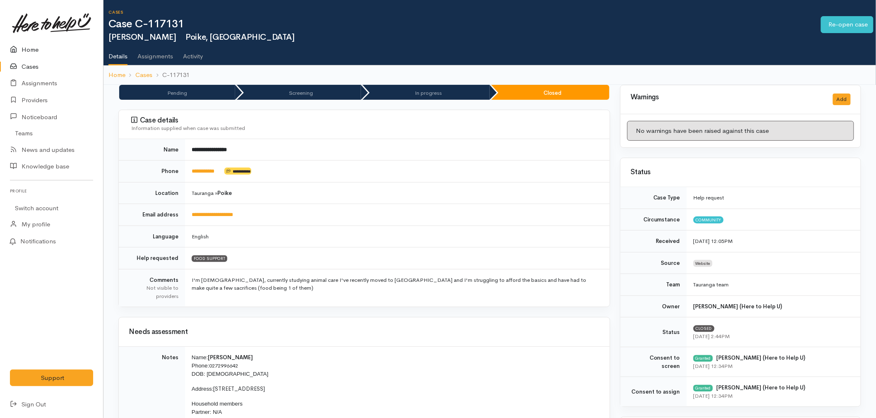
click at [44, 43] on link "Home" at bounding box center [51, 49] width 103 height 17
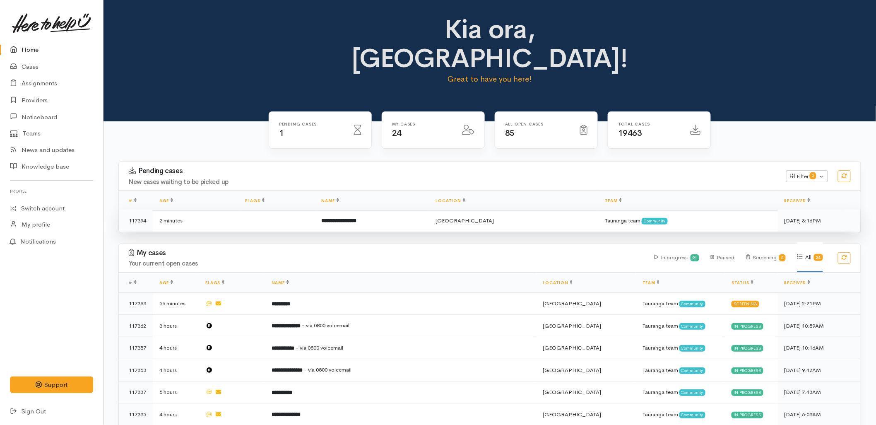
drag, startPoint x: 0, startPoint y: 0, endPoint x: 338, endPoint y: 199, distance: 392.2
click at [338, 210] on td "**********" at bounding box center [372, 221] width 114 height 22
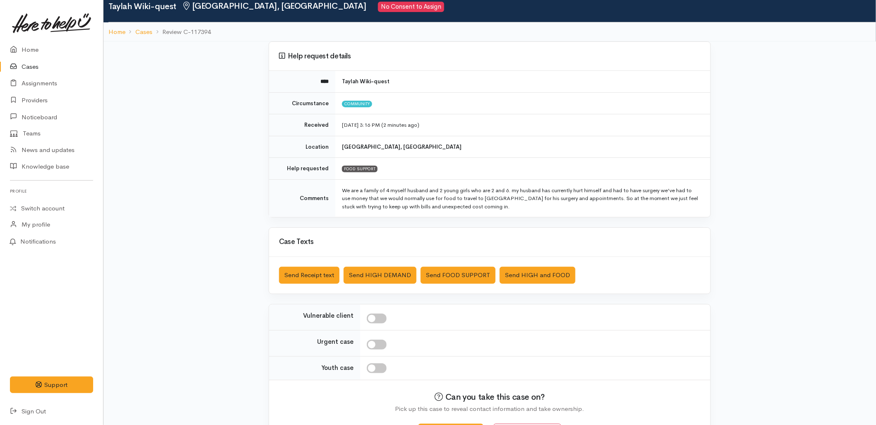
scroll to position [63, 0]
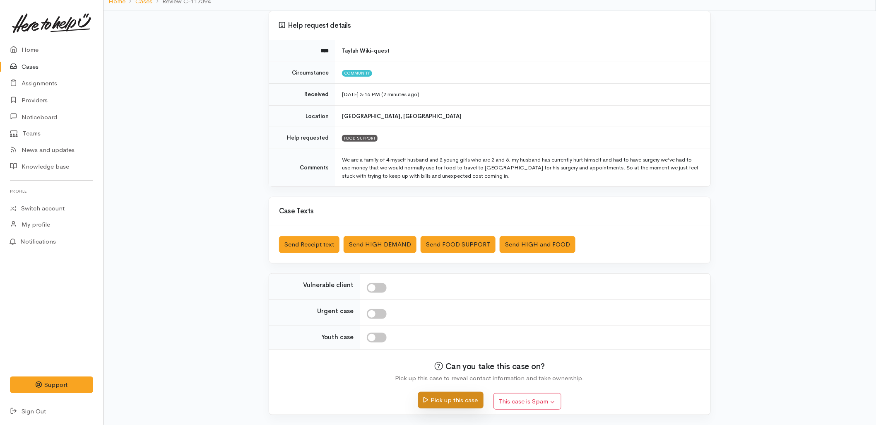
click at [453, 406] on button "Pick up this case" at bounding box center [450, 400] width 65 height 17
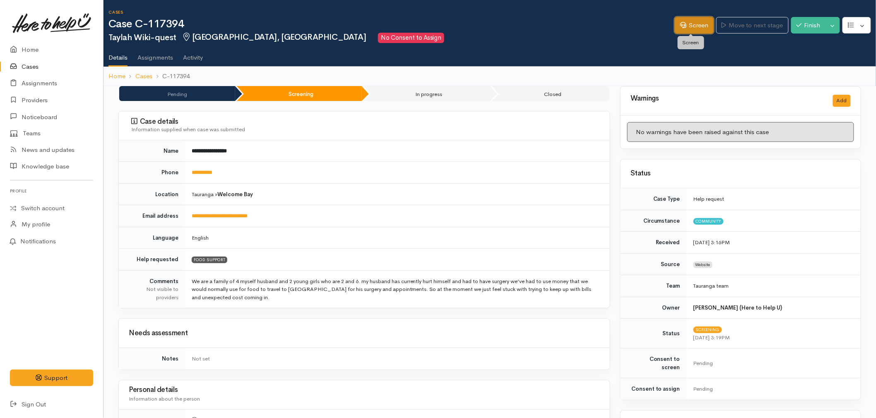
click at [682, 27] on link "Screen" at bounding box center [694, 25] width 39 height 17
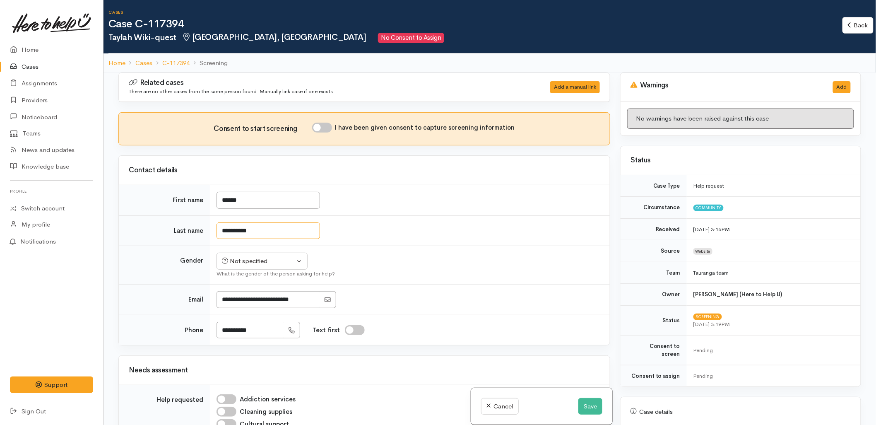
click at [239, 233] on input "**********" at bounding box center [269, 230] width 104 height 17
type input "**********"
drag, startPoint x: 475, startPoint y: 242, endPoint x: 458, endPoint y: 235, distance: 18.8
click at [475, 243] on tbody "**********" at bounding box center [364, 265] width 491 height 160
click at [590, 411] on button "Save" at bounding box center [590, 406] width 24 height 17
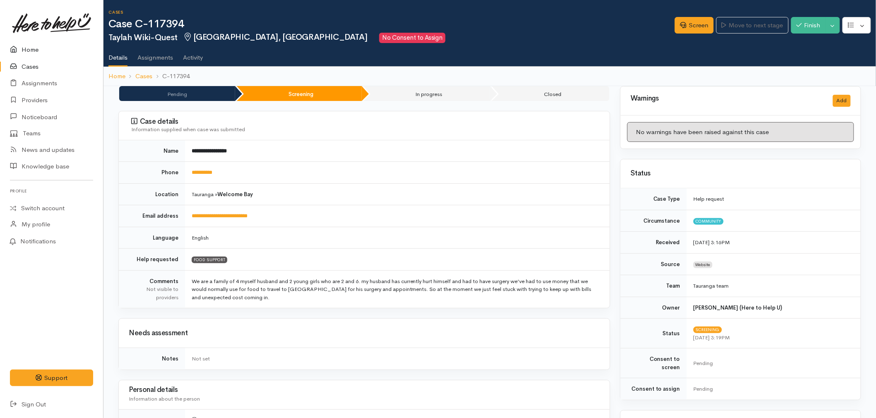
click at [34, 48] on link "Home" at bounding box center [51, 49] width 103 height 17
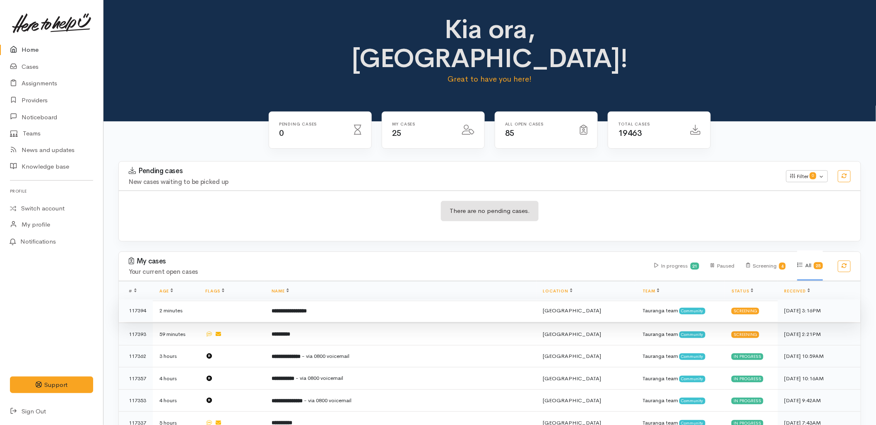
click at [336, 299] on td "**********" at bounding box center [401, 310] width 272 height 22
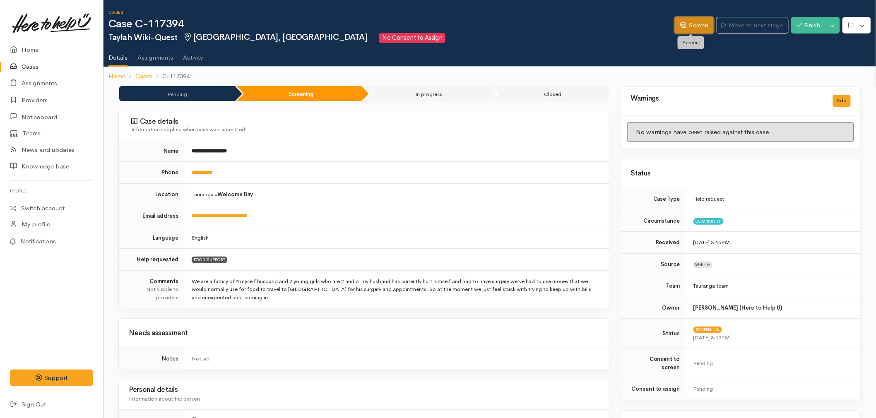
click at [681, 26] on icon at bounding box center [683, 25] width 6 height 6
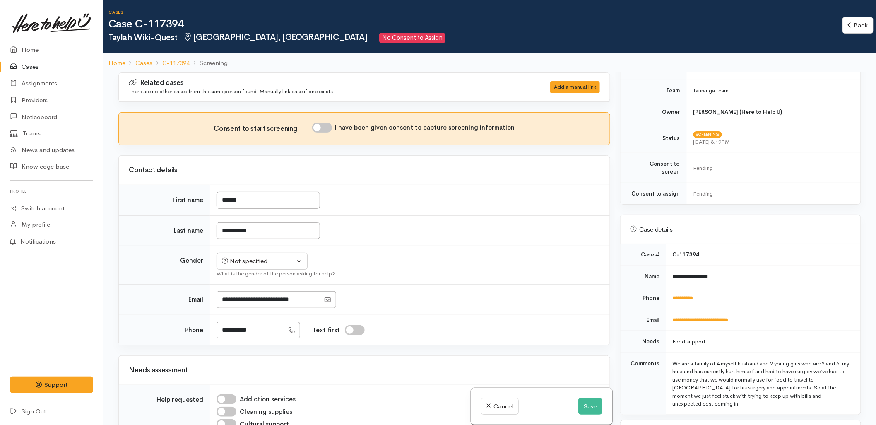
scroll to position [184, 0]
click at [690, 294] on link "**********" at bounding box center [683, 296] width 21 height 5
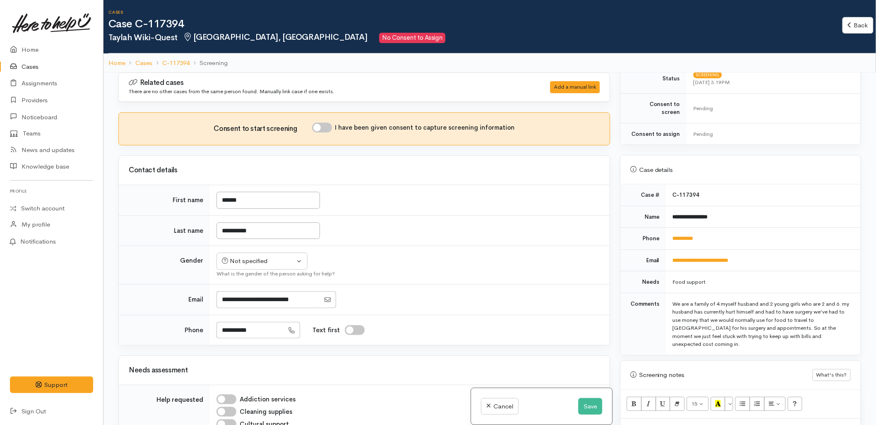
scroll to position [276, 0]
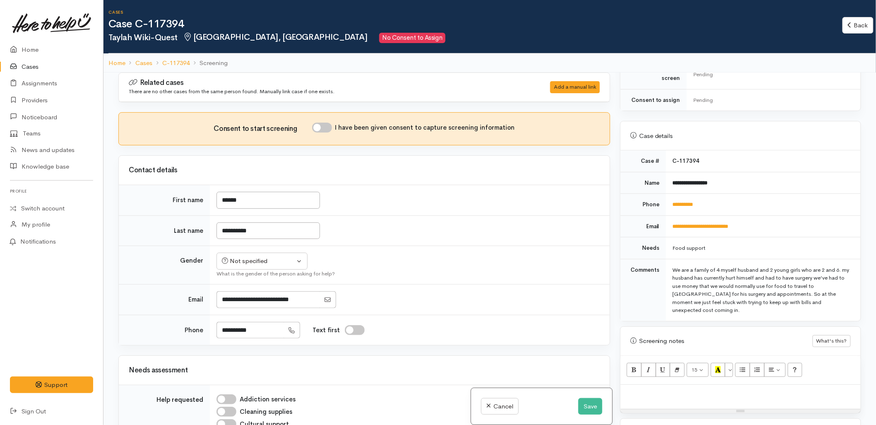
click at [667, 394] on div at bounding box center [741, 397] width 240 height 24
paste div
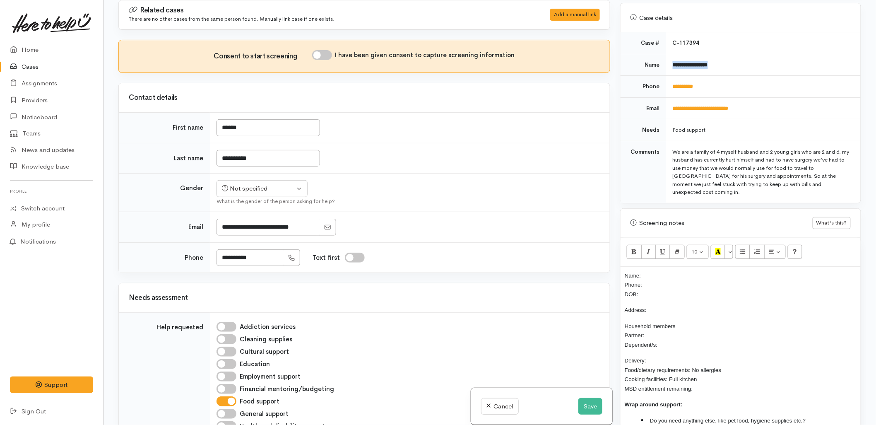
drag, startPoint x: 725, startPoint y: 61, endPoint x: 672, endPoint y: 65, distance: 53.6
click at [672, 65] on td "**********" at bounding box center [763, 65] width 195 height 22
copy b "**********"
click at [655, 272] on p "Name: Phone: DOB:" at bounding box center [741, 285] width 232 height 28
click at [658, 267] on div "Name: Phone: DOB: Address: Household members Partner: Dependent/s: Delivery: Fo…" at bounding box center [741, 356] width 240 height 178
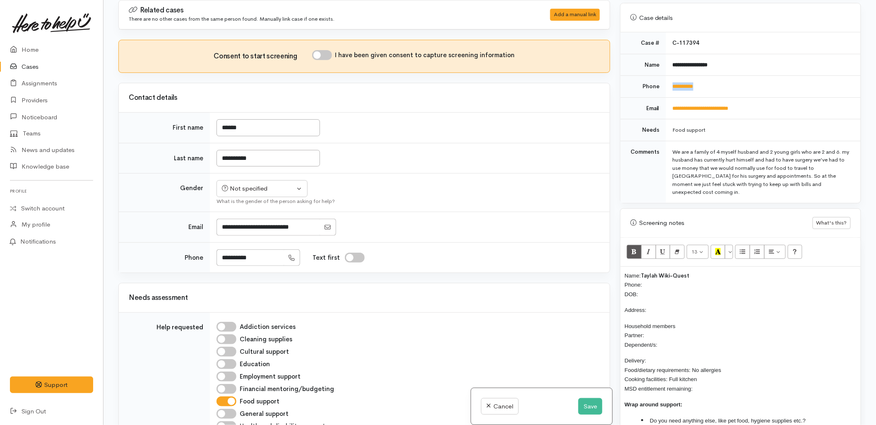
drag, startPoint x: 711, startPoint y: 80, endPoint x: 668, endPoint y: 86, distance: 42.6
click at [668, 86] on td "**********" at bounding box center [763, 87] width 195 height 22
copy link "**********"
click at [653, 279] on p "Name: Taylah Wiki-Quest Phone: DOB:" at bounding box center [741, 285] width 232 height 28
click at [274, 185] on div "Not specified" at bounding box center [258, 189] width 73 height 10
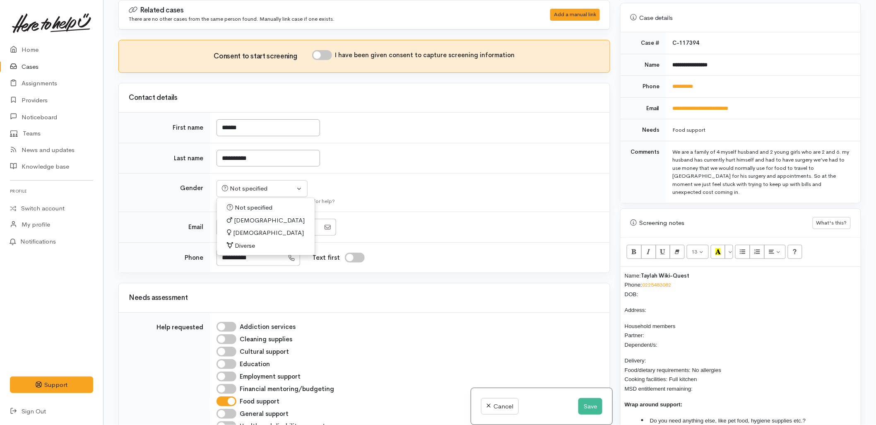
click at [263, 228] on link "Female" at bounding box center [266, 232] width 98 height 13
select select "Female"
click at [320, 53] on input "I have been given consent to capture screening information" at bounding box center [322, 55] width 20 height 10
checkbox input "true"
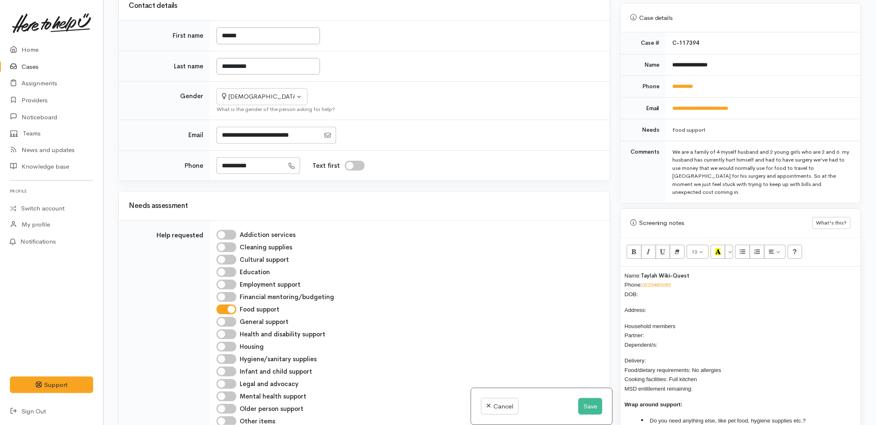
click at [490, 244] on div "Cleaning supplies" at bounding box center [408, 247] width 383 height 10
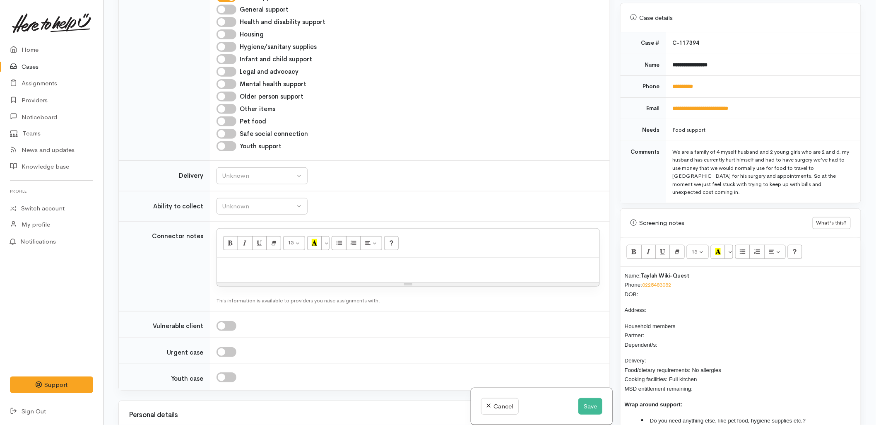
scroll to position [414, 0]
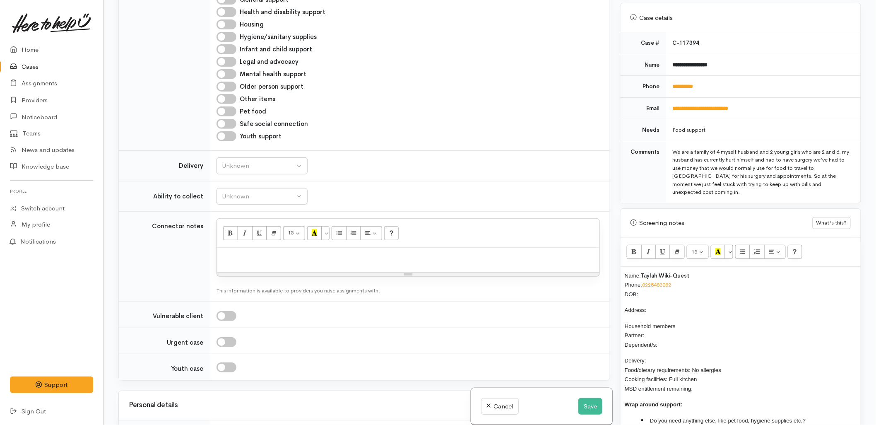
click at [257, 154] on td "Unknown Delivery needed Delivery preferred No Unknown" at bounding box center [410, 166] width 400 height 31
click at [256, 169] on div "Unknown" at bounding box center [258, 166] width 73 height 10
click at [439, 172] on div "Unknown Delivery needed Delivery preferred No Unknown Unknown Delivery needed D…" at bounding box center [408, 165] width 383 height 17
click at [251, 165] on div "Unknown" at bounding box center [258, 166] width 73 height 10
click at [431, 140] on div "Youth support" at bounding box center [408, 136] width 383 height 10
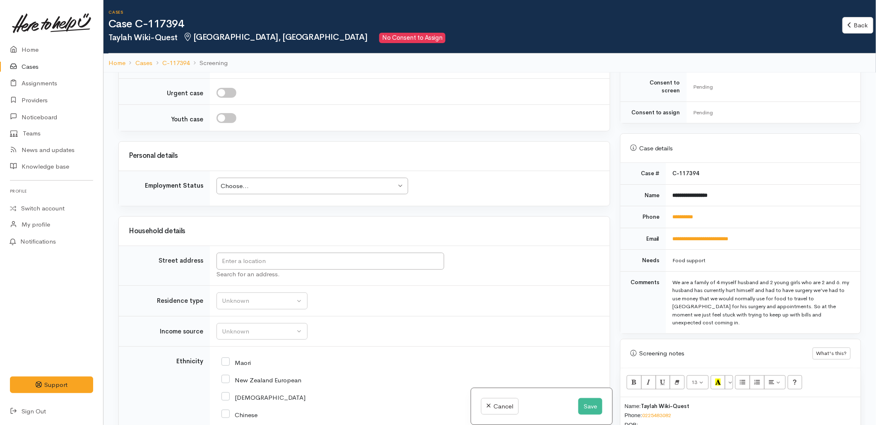
scroll to position [506, 0]
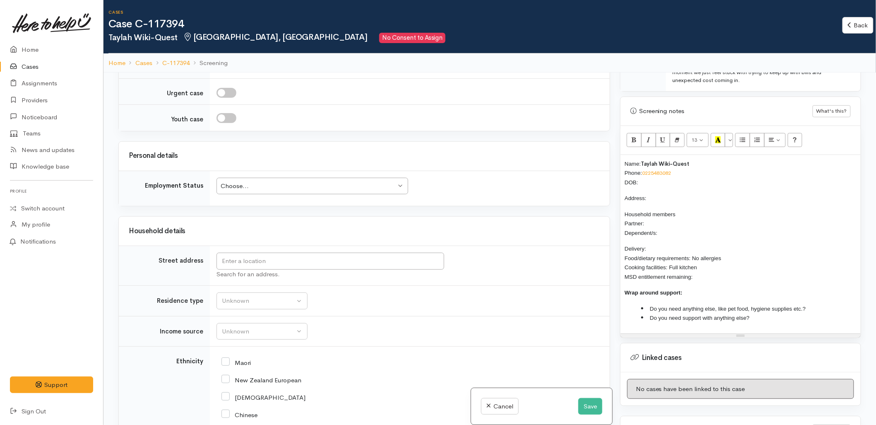
click at [645, 172] on p "Name: Taylah Wiki-Quest Phone: 0225483082 DOB:" at bounding box center [741, 173] width 232 height 28
click at [249, 267] on input "text" at bounding box center [331, 261] width 228 height 17
type input "85 Meander Drive, Welcome Bay, Tauranga, New Zealand"
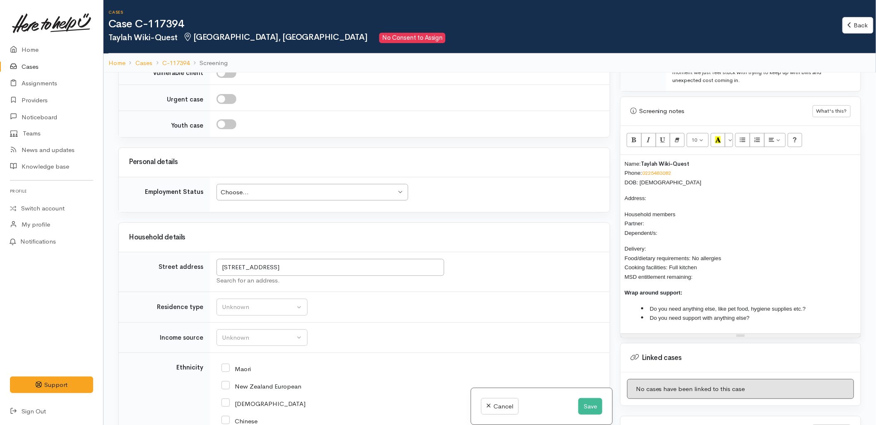
scroll to position [736, 0]
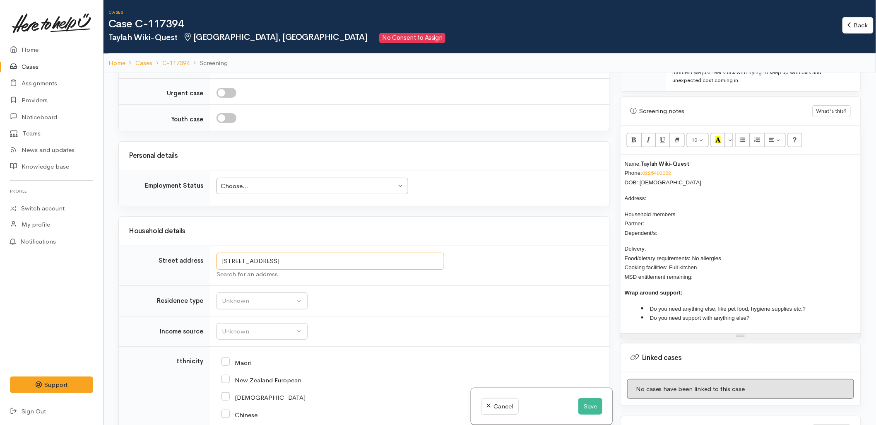
drag, startPoint x: 313, startPoint y: 261, endPoint x: 212, endPoint y: 263, distance: 101.1
click at [212, 263] on td "85 Meander Drive, Welcome Bay, Tauranga, New Zealand Search for an address." at bounding box center [410, 266] width 400 height 40
click at [688, 193] on p "Address:" at bounding box center [741, 198] width 232 height 10
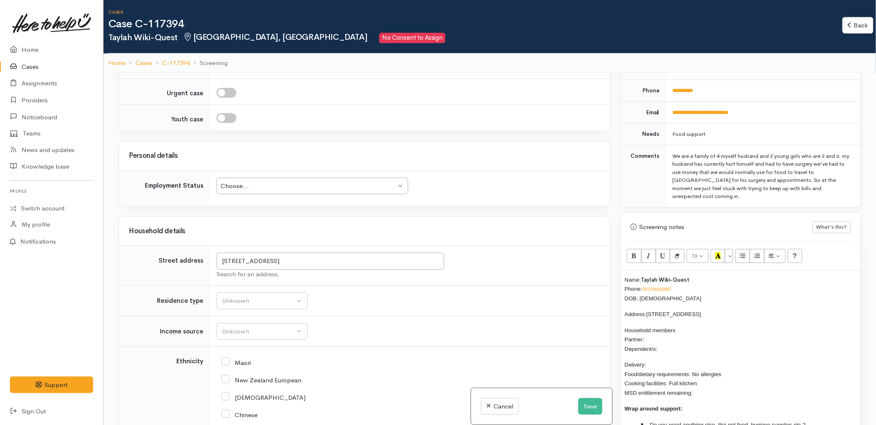
scroll to position [367, 0]
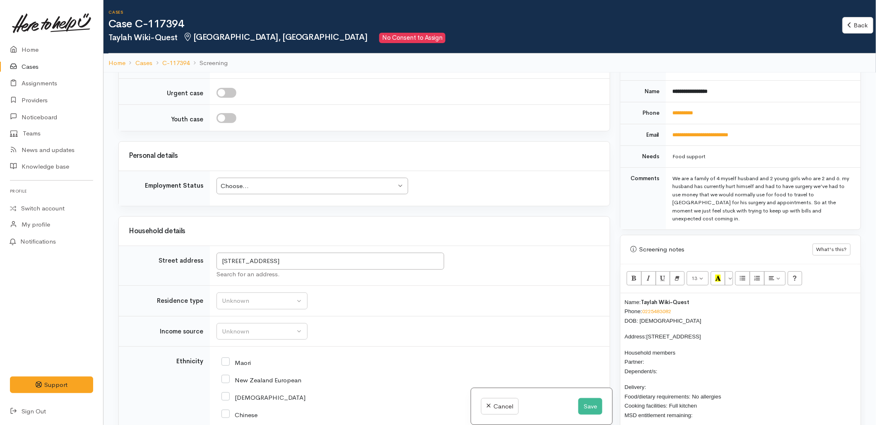
click at [656, 355] on p "Household members Partner: Dependent/s:" at bounding box center [741, 362] width 232 height 28
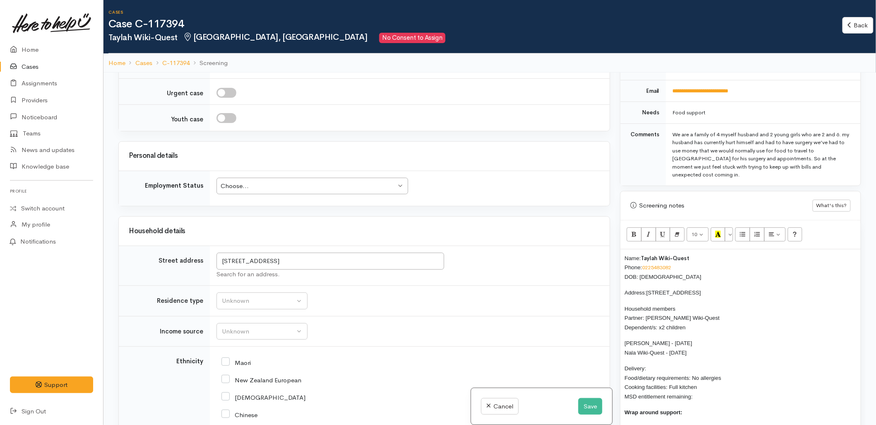
scroll to position [460, 0]
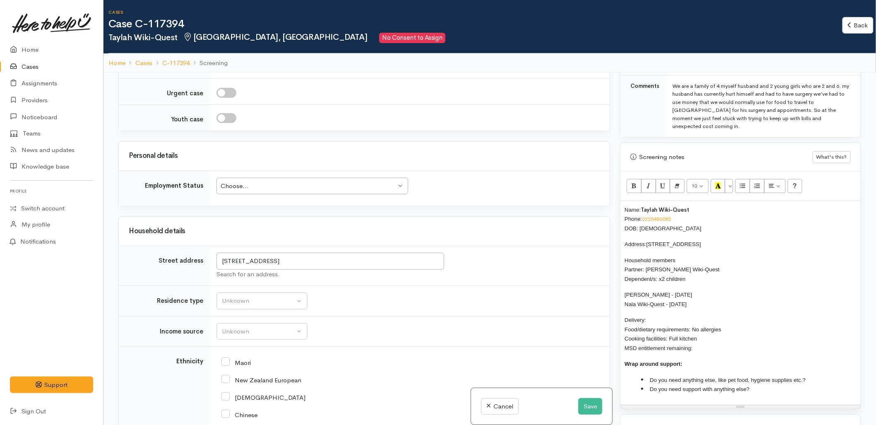
click at [665, 315] on p "Delivery: Food/dietary requirements: No allergies Cooking facilities: Full kitc…" at bounding box center [741, 333] width 232 height 37
click at [254, 295] on button "Unknown" at bounding box center [262, 300] width 91 height 17
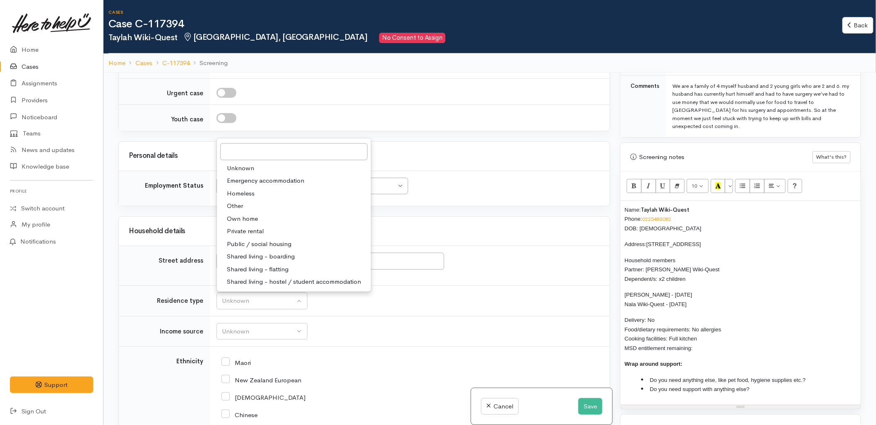
click at [247, 232] on span "Private rental" at bounding box center [245, 231] width 37 height 10
select select "2"
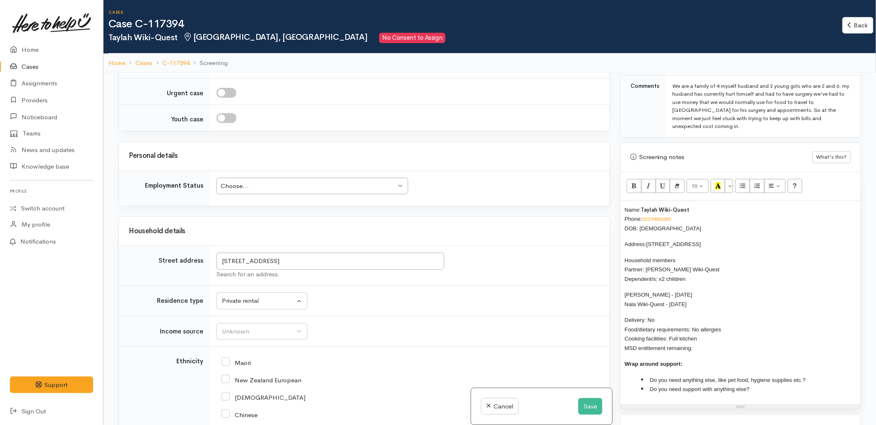
click at [496, 264] on div "85 Meander Drive, Welcome Bay, Tauranga, New Zealand Search for an address." at bounding box center [408, 266] width 383 height 26
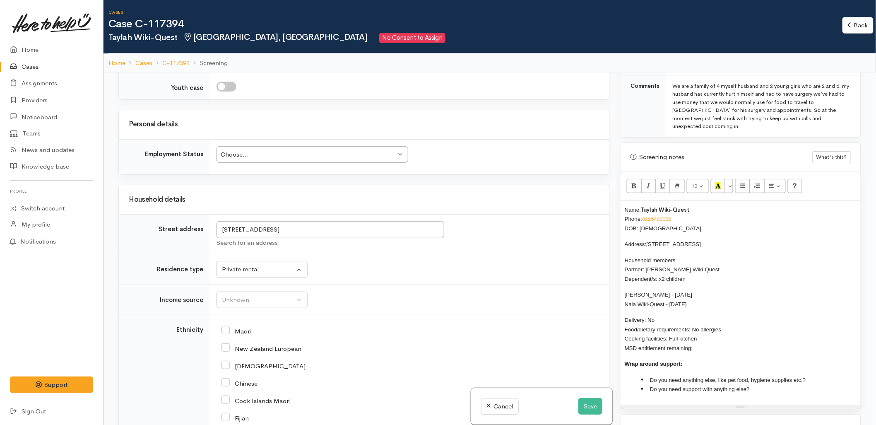
scroll to position [828, 0]
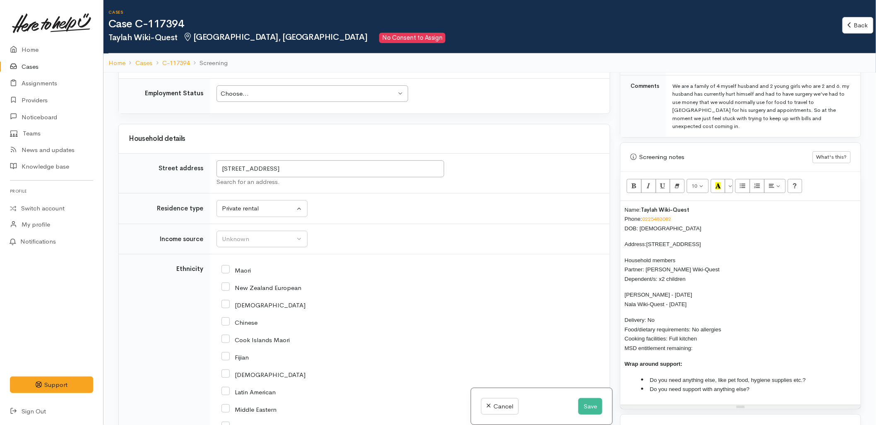
click at [709, 341] on p "Delivery: No Food/dietary requirements: No allergies Cooking facilities: Full k…" at bounding box center [741, 333] width 232 height 37
click at [232, 238] on div "Unknown" at bounding box center [258, 239] width 73 height 10
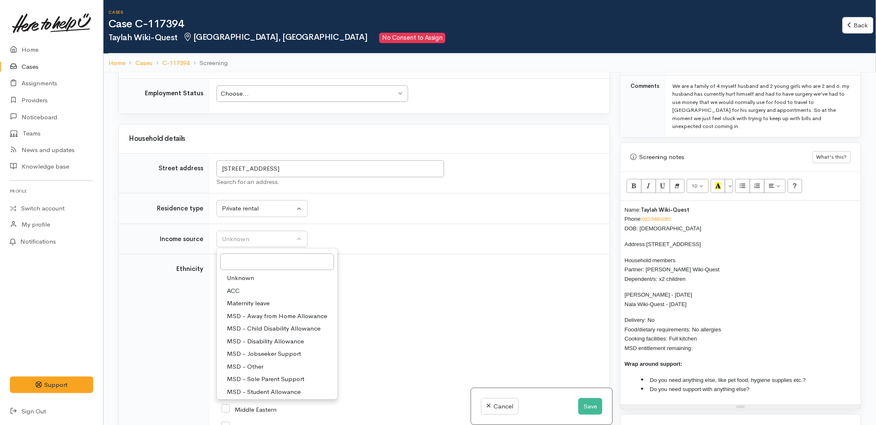
click at [518, 295] on div "New Zealand European" at bounding box center [408, 286] width 373 height 17
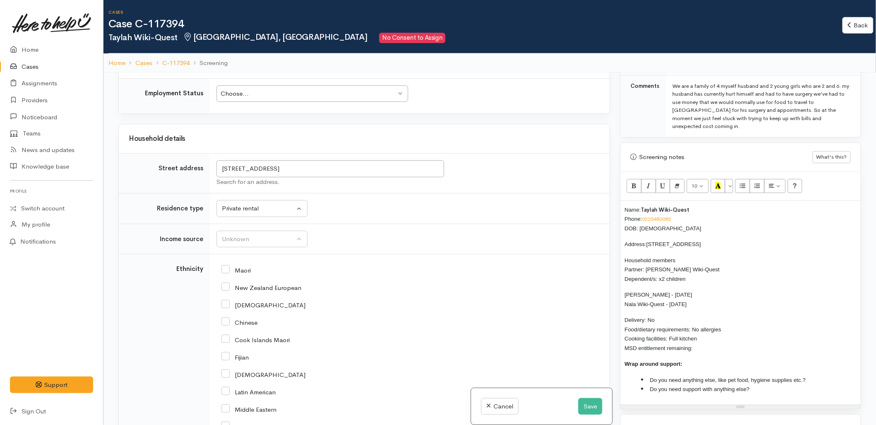
drag, startPoint x: 729, startPoint y: 318, endPoint x: 692, endPoint y: 318, distance: 36.4
click at [692, 318] on p "Delivery: No Food/dietary requirements: No allergies Cooking facilities: Full k…" at bounding box center [741, 333] width 232 height 37
click at [665, 317] on p "Delivery: No Food/dietary requirements: Youngest child is allergic to peanuts. …" at bounding box center [741, 333] width 232 height 37
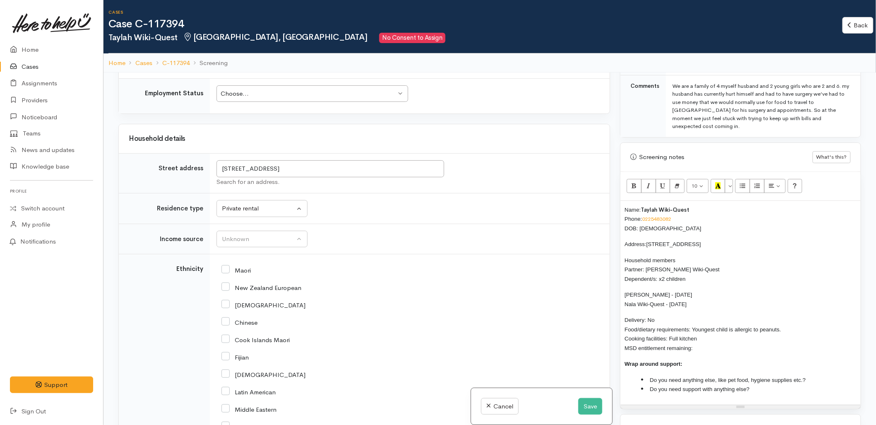
click at [662, 324] on span "Delivery: No Food/dietary requirements: Youngest child is allergic to peanuts. …" at bounding box center [703, 334] width 157 height 34
click at [715, 338] on p "Delivery: No Food/dietary requirements: Youngest child is allergic to peanuts. …" at bounding box center [741, 333] width 232 height 37
click at [254, 237] on div "Unknown" at bounding box center [258, 239] width 73 height 10
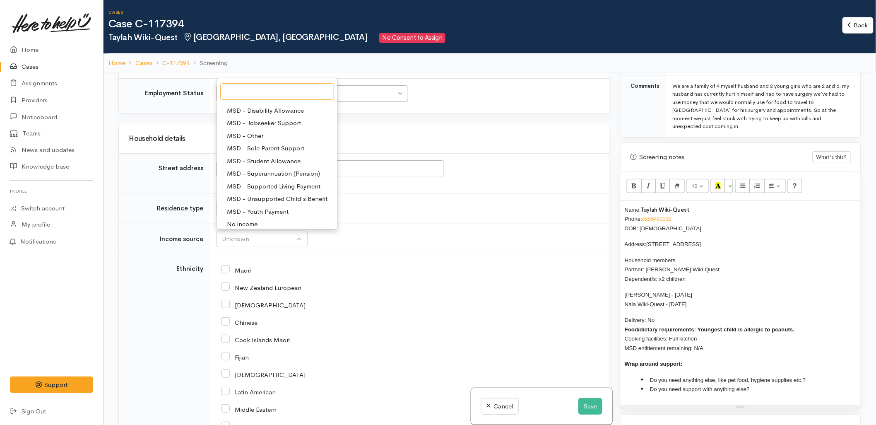
scroll to position [128, 0]
click at [247, 171] on span "Paid employment" at bounding box center [251, 170] width 48 height 10
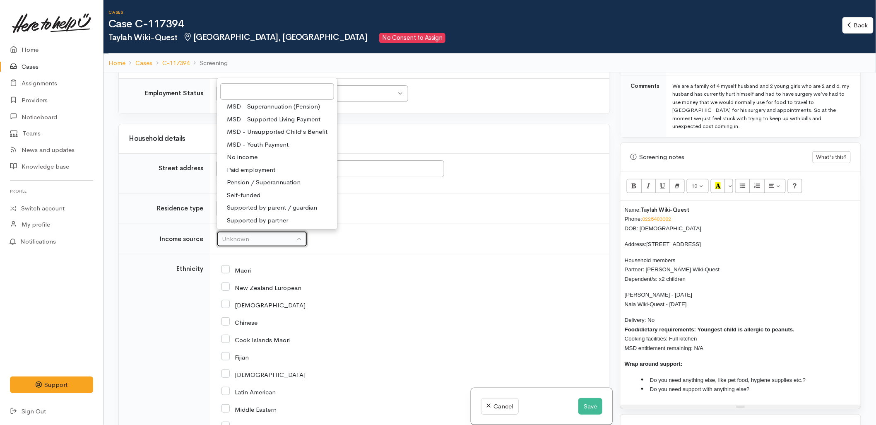
select select "1"
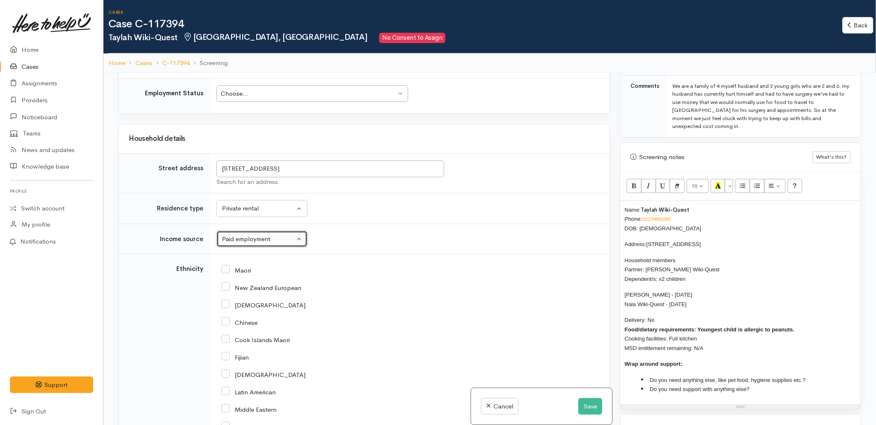
scroll to position [920, 0]
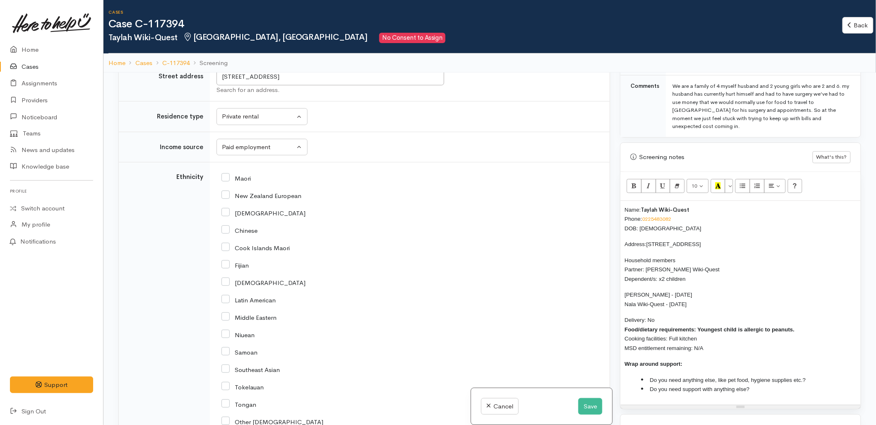
click at [249, 195] on input "New Zealand European" at bounding box center [262, 194] width 80 height 7
checkbox input "true"
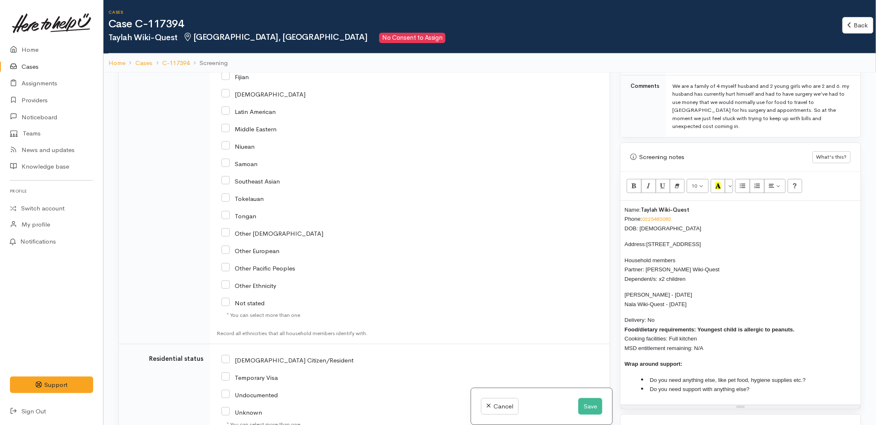
scroll to position [1150, 0]
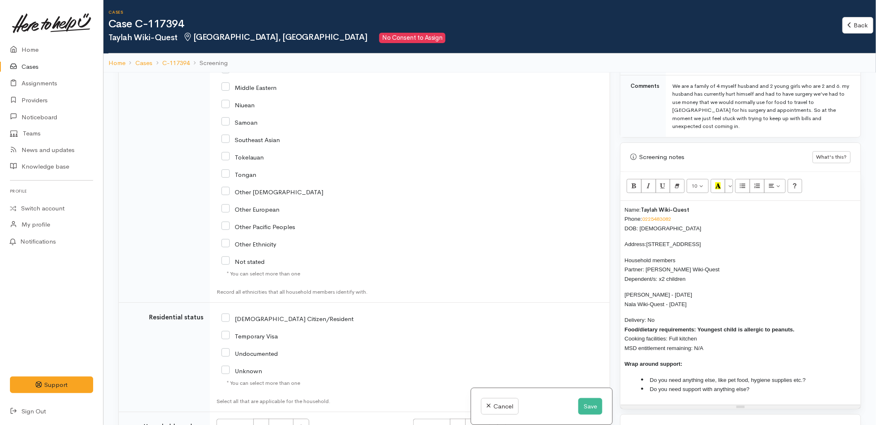
click at [271, 322] on label "NZ Citizen/Resident" at bounding box center [288, 319] width 132 height 6
click at [271, 322] on input "NZ Citizen/Resident" at bounding box center [288, 317] width 132 height 7
checkbox input "true"
click at [284, 315] on div "NZ Citizen/Resident" at bounding box center [345, 317] width 246 height 17
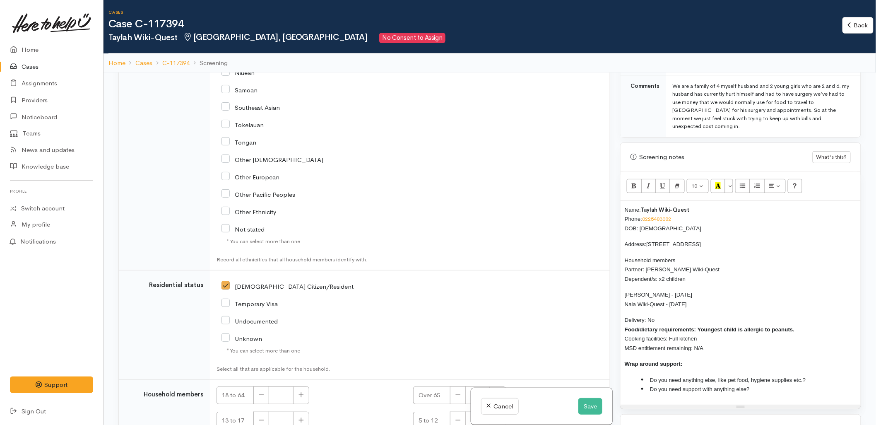
scroll to position [1250, 0]
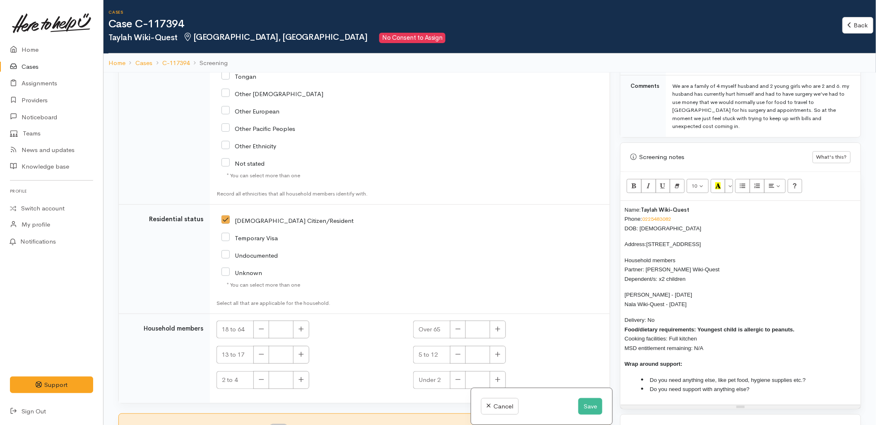
click at [356, 306] on small "Select all that are applicable for the household." at bounding box center [344, 303] width 255 height 8
click at [297, 326] on button "button" at bounding box center [301, 329] width 16 height 18
type input "2"
click at [363, 309] on td "NZ Citizen/Resident" at bounding box center [410, 259] width 400 height 109
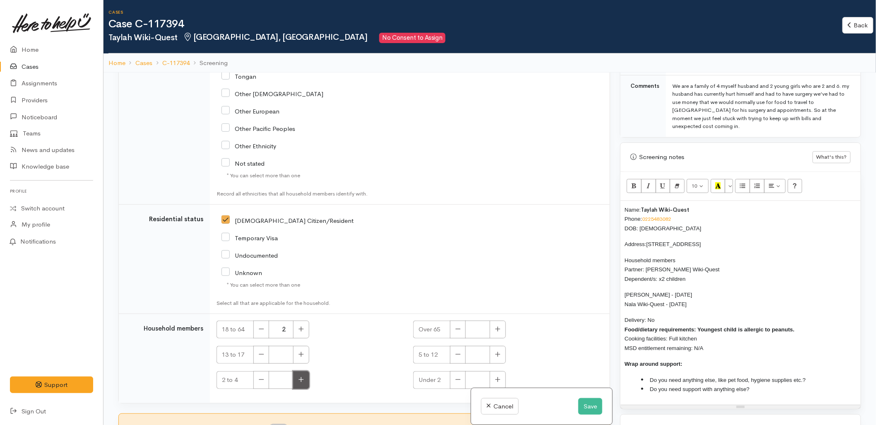
click at [304, 380] on button "button" at bounding box center [301, 380] width 16 height 18
type input "1"
click at [499, 354] on button "button" at bounding box center [498, 355] width 16 height 18
type input "1"
click at [829, 375] on li "Do you need anything else, like pet food, hygiene supplies etc.?" at bounding box center [748, 380] width 215 height 10
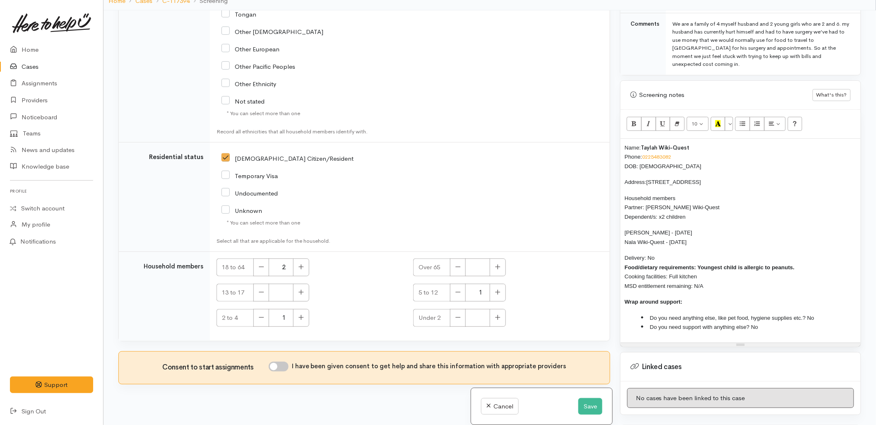
scroll to position [72, 0]
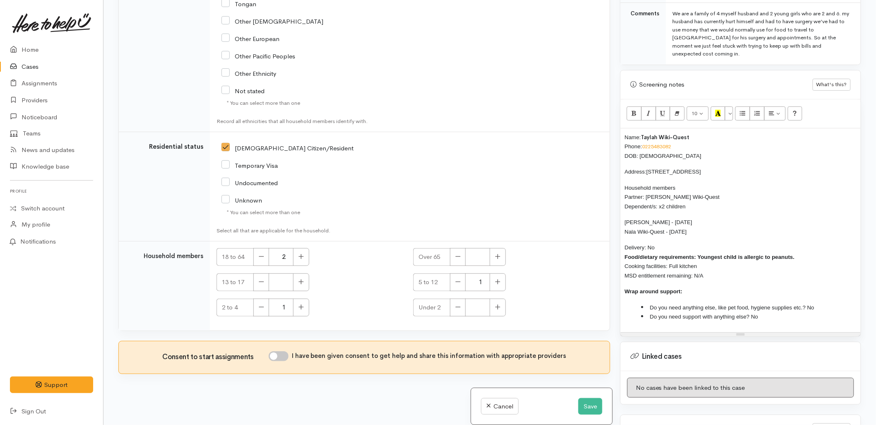
click at [280, 358] on input "I have been given consent to get help and share this information with appropria…" at bounding box center [279, 356] width 20 height 10
checkbox input "true"
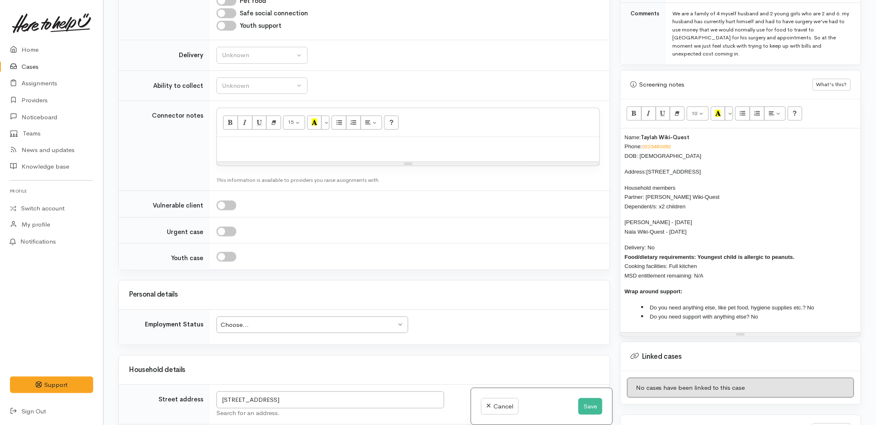
scroll to position [514, 0]
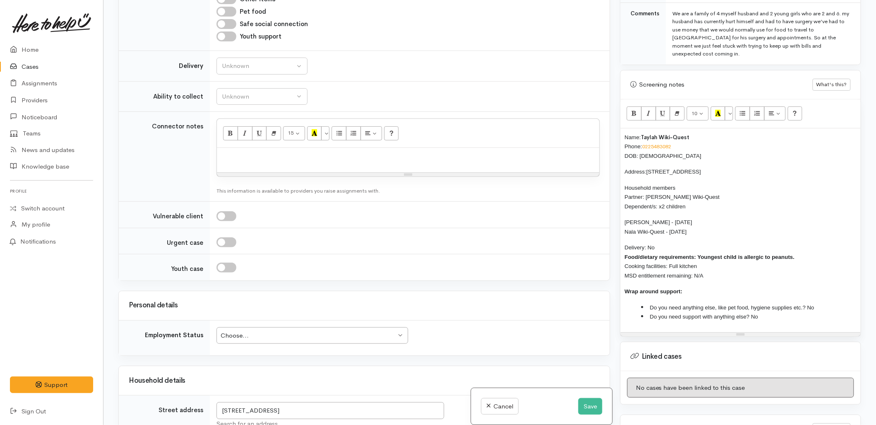
click at [301, 330] on div "Choose... Choose..." at bounding box center [313, 335] width 192 height 17
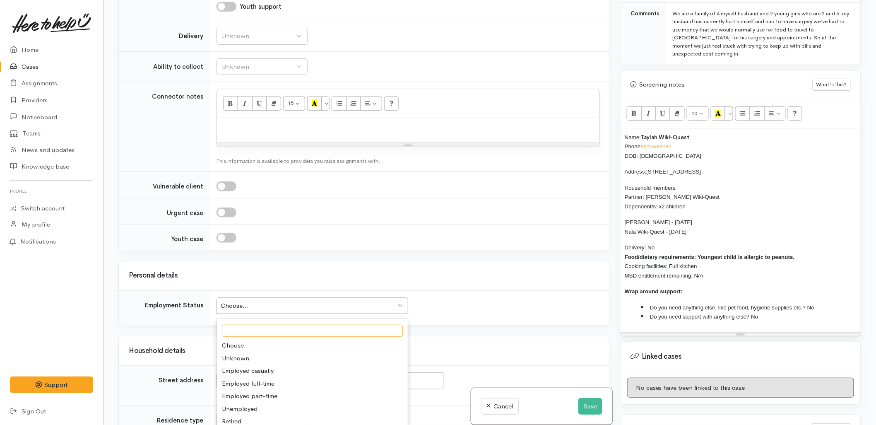
scroll to position [560, 0]
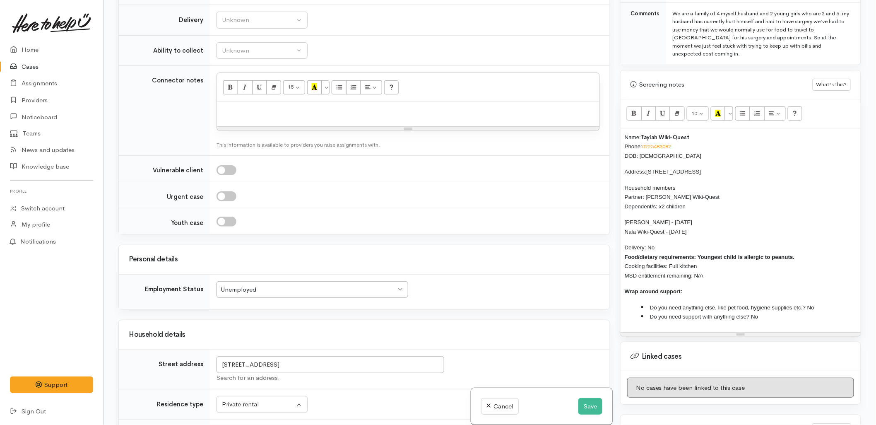
click at [284, 232] on td at bounding box center [410, 221] width 400 height 26
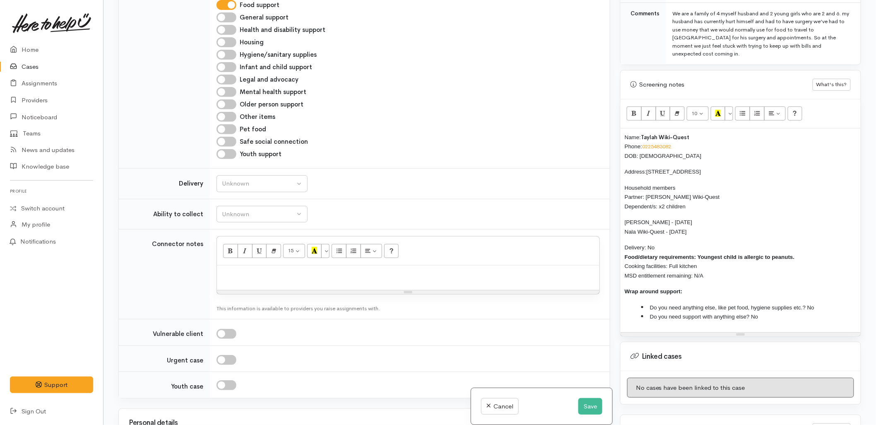
scroll to position [376, 0]
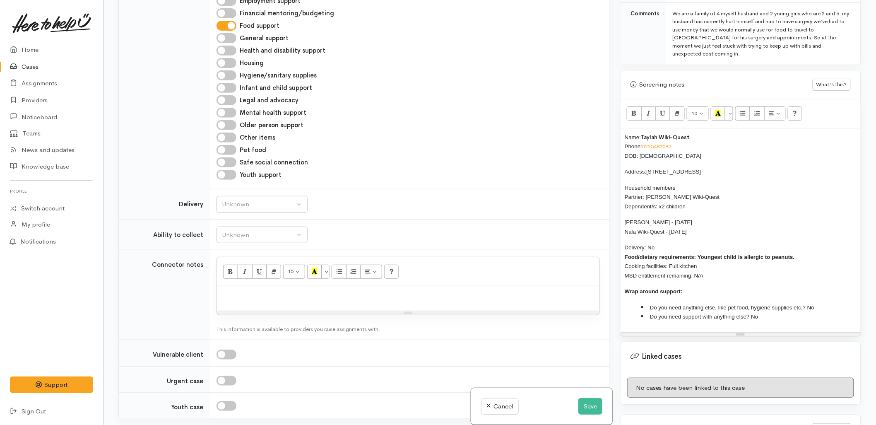
click at [239, 166] on div "Safe social connection" at bounding box center [408, 162] width 383 height 10
click at [243, 201] on div "Unknown" at bounding box center [258, 205] width 73 height 10
click at [244, 287] on link "No" at bounding box center [262, 281] width 90 height 13
select select "1"
click at [247, 228] on button "Unknown" at bounding box center [262, 234] width 91 height 17
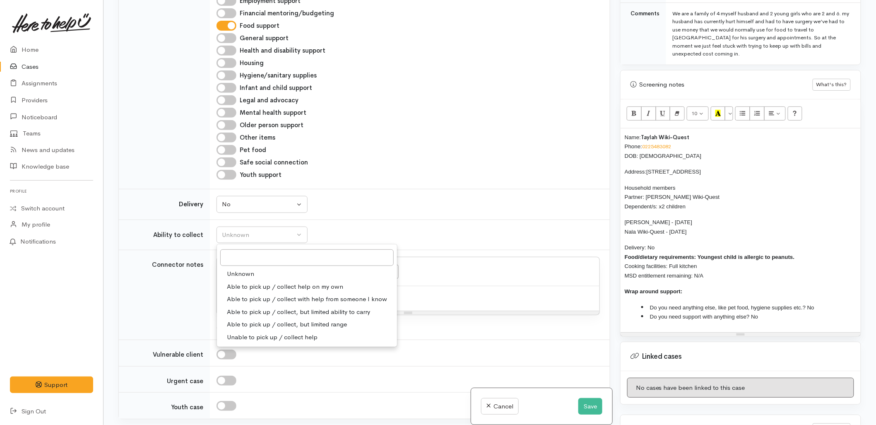
click at [252, 286] on span "Able to pick up / collect help on my own" at bounding box center [285, 287] width 116 height 10
select select "2"
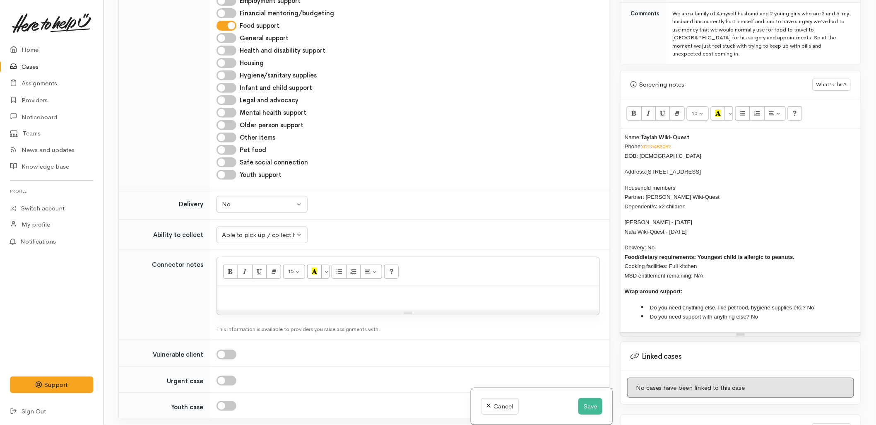
drag, startPoint x: 716, startPoint y: 268, endPoint x: 608, endPoint y: 129, distance: 176.7
click at [608, 129] on div "Related cases There are no other cases from the same person found. Manually lin…" at bounding box center [489, 212] width 753 height 425
copy div "Name: Taylah Wiki-Quest Phone: 0225483082 DOB: 13/05/1999 Address: 85 Meander D…"
click at [336, 298] on p at bounding box center [408, 295] width 374 height 10
paste div
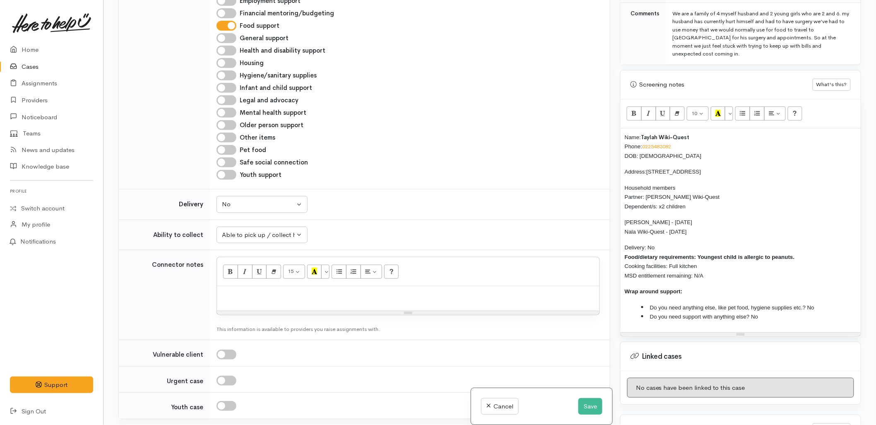
scroll to position [388, 0]
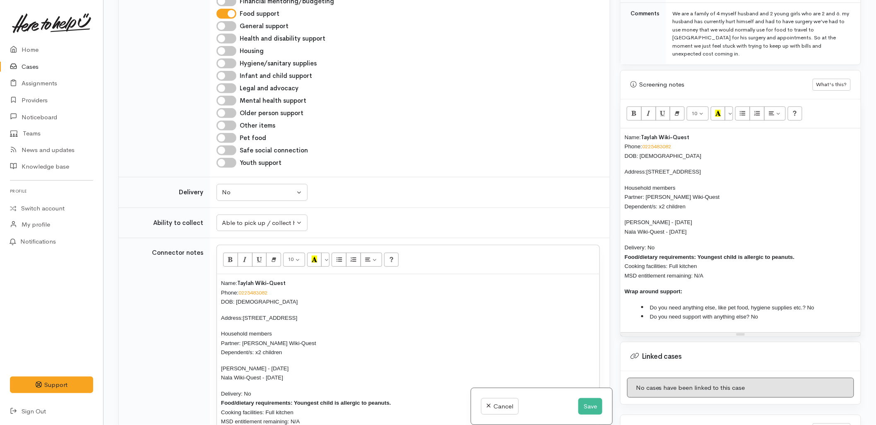
click at [625, 128] on div "Name: Taylah Wiki-Quest Phone: 0225483082 DOB: 13/05/1999 Address: 85 Meander D…" at bounding box center [741, 230] width 240 height 204
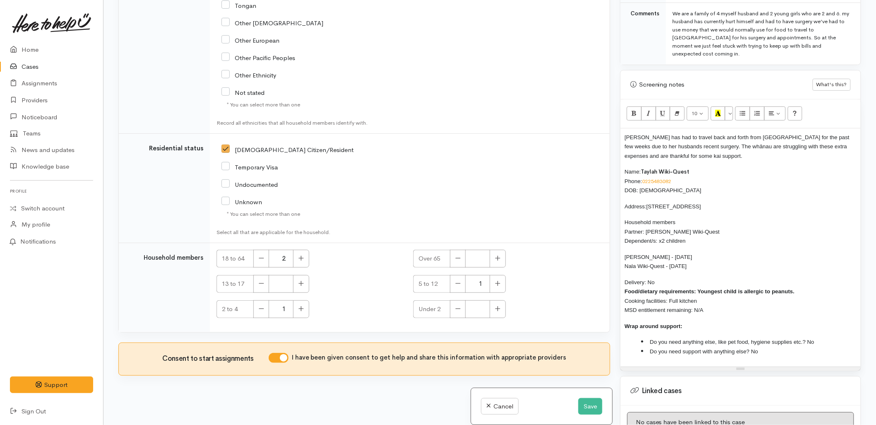
scroll to position [1388, 0]
click at [578, 409] on button "Save" at bounding box center [590, 406] width 24 height 17
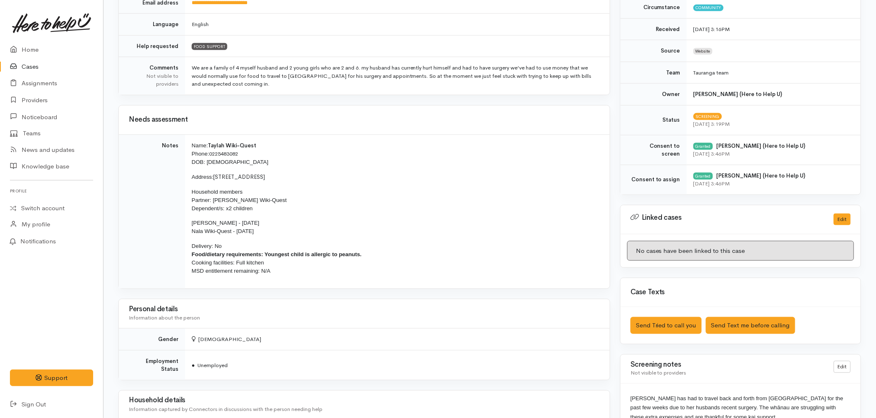
scroll to position [230, 0]
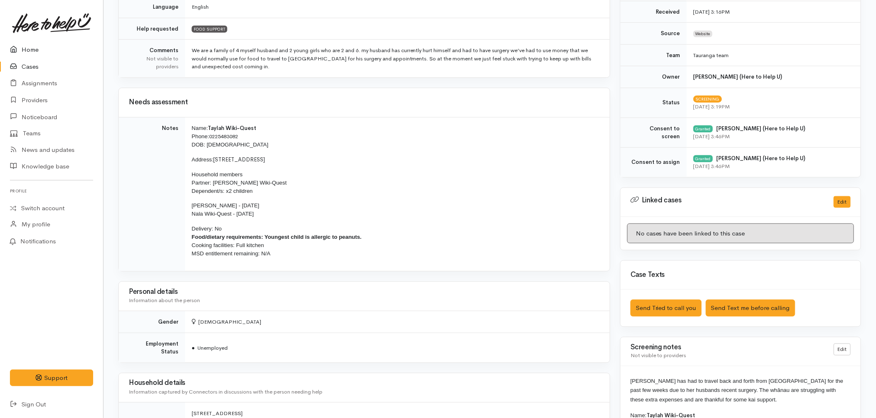
click at [24, 43] on link "Home" at bounding box center [51, 49] width 103 height 17
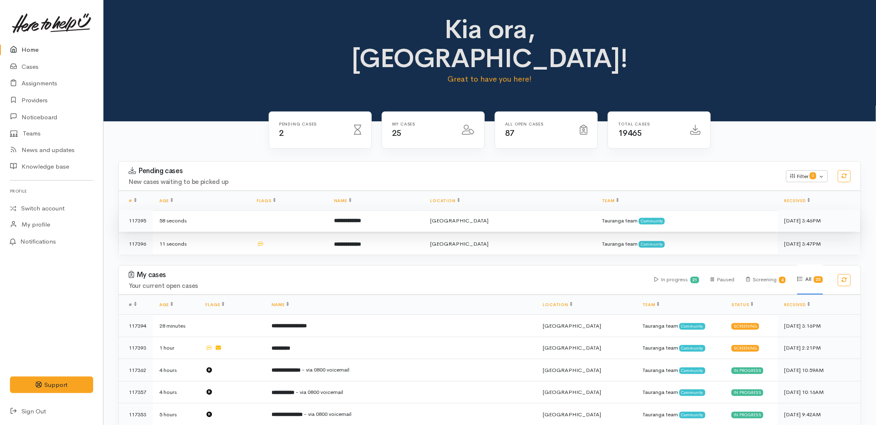
click at [361, 218] on b "**********" at bounding box center [347, 220] width 27 height 5
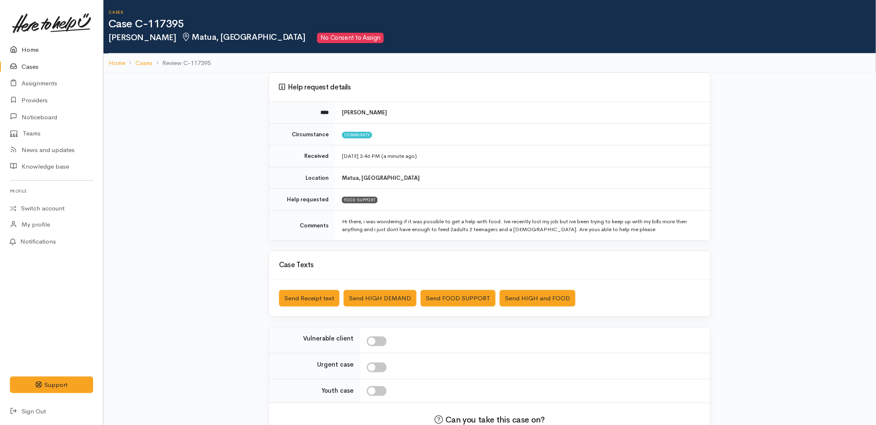
click at [29, 47] on link "Home" at bounding box center [51, 49] width 103 height 17
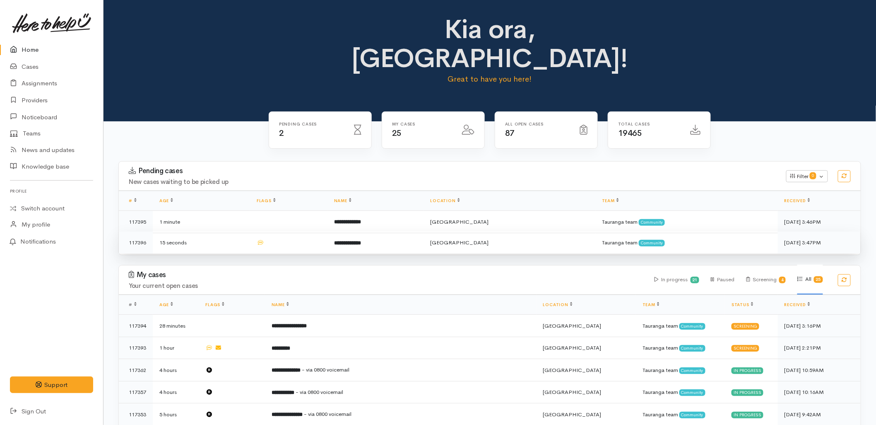
click at [397, 231] on td "**********" at bounding box center [376, 242] width 96 height 22
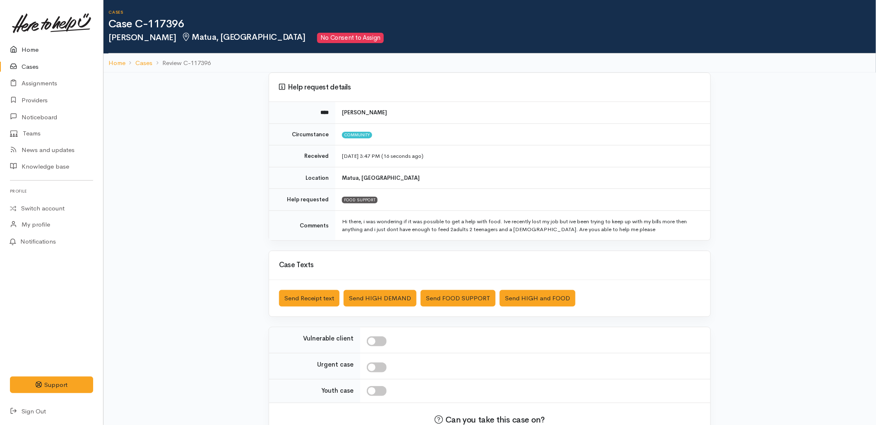
click at [21, 48] on icon at bounding box center [16, 50] width 12 height 10
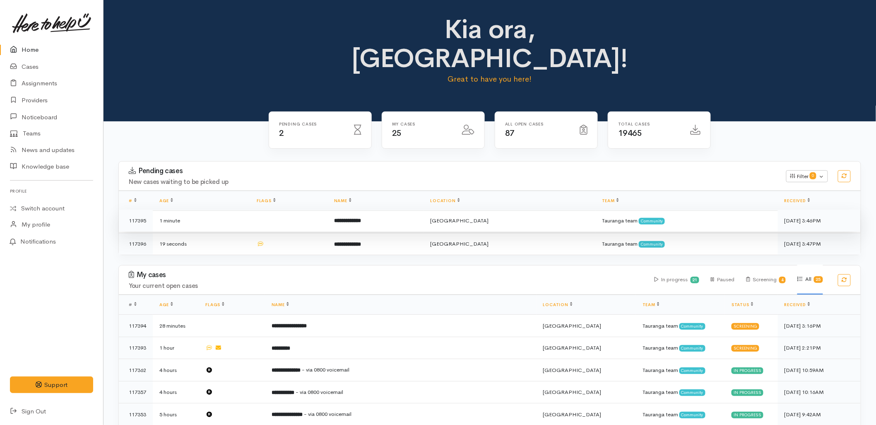
click at [328, 210] on td at bounding box center [288, 221] width 77 height 22
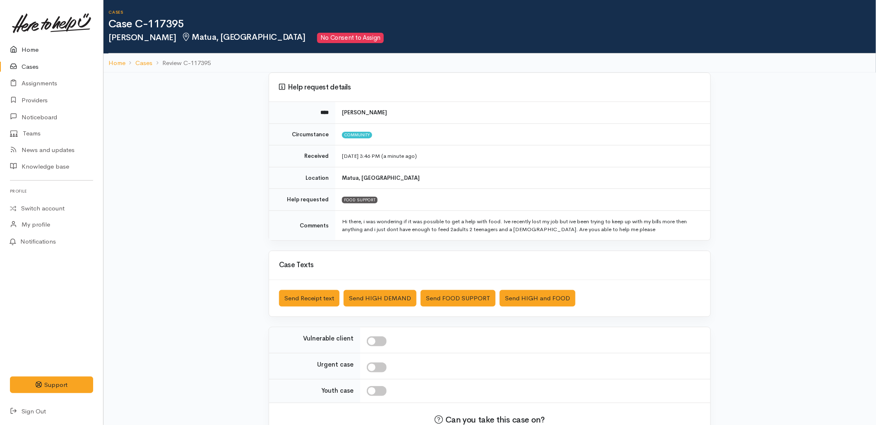
click at [33, 48] on link "Home" at bounding box center [51, 49] width 103 height 17
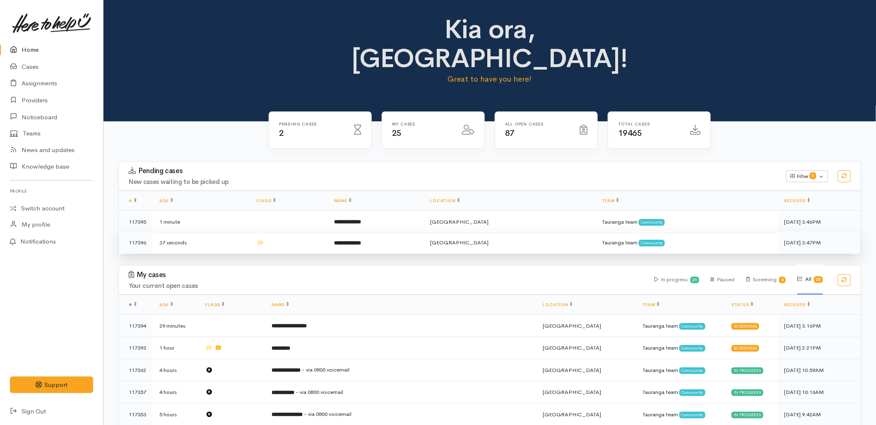
click at [361, 240] on b "**********" at bounding box center [347, 242] width 27 height 5
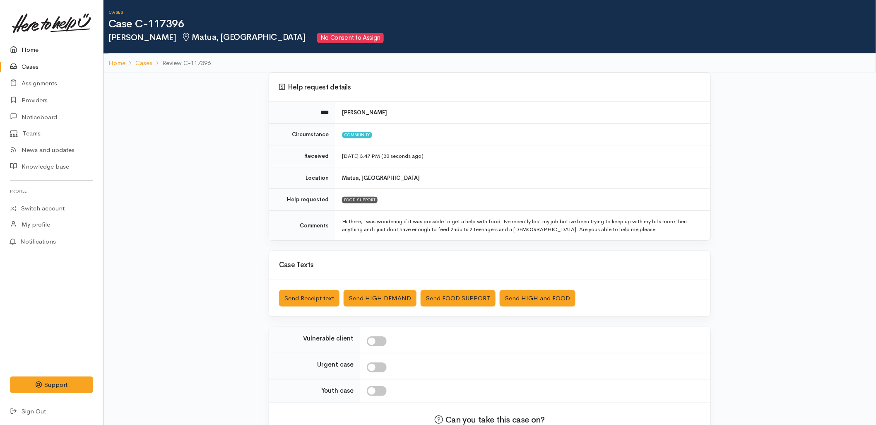
click at [36, 49] on link "Home" at bounding box center [51, 49] width 103 height 17
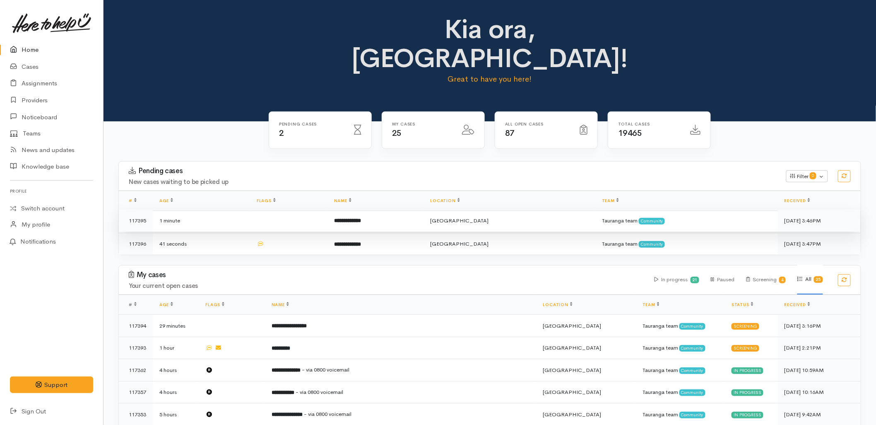
click at [361, 218] on b "**********" at bounding box center [347, 220] width 27 height 5
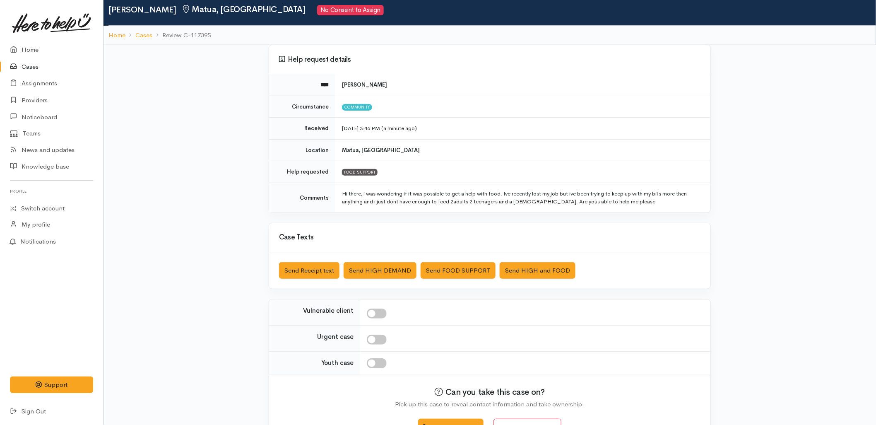
scroll to position [54, 0]
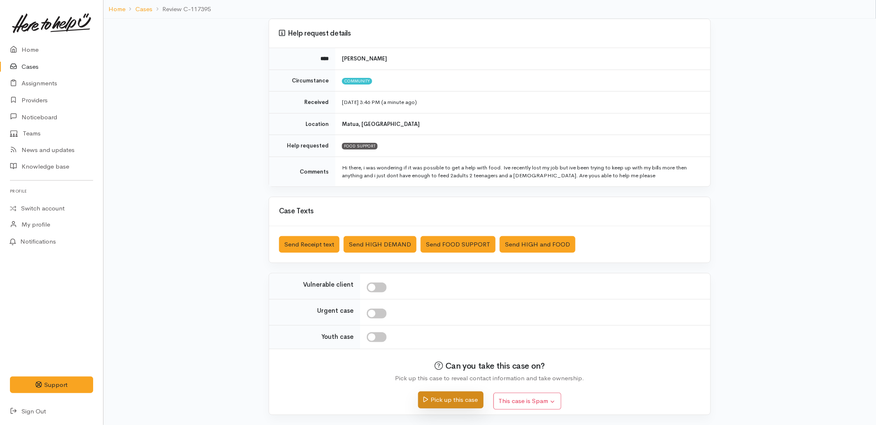
click at [443, 402] on button "Pick up this case" at bounding box center [450, 399] width 65 height 17
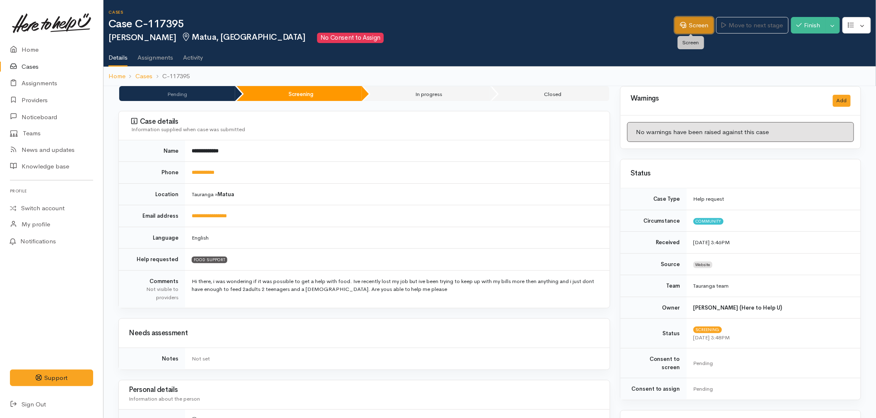
click at [695, 23] on link "Screen" at bounding box center [694, 25] width 39 height 17
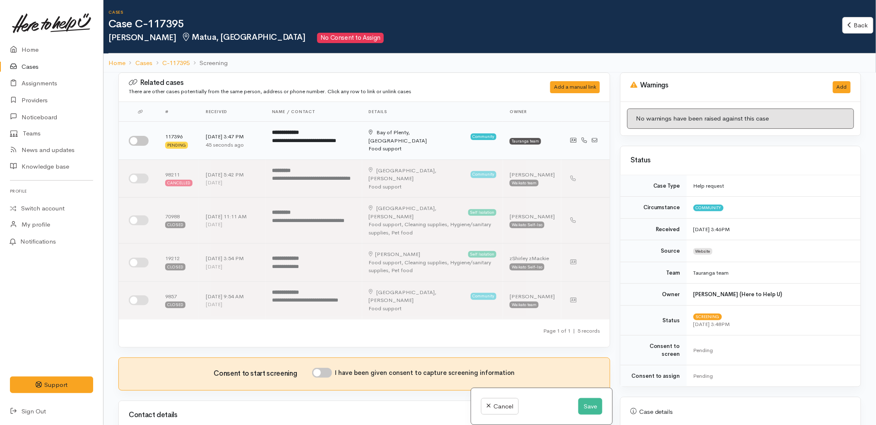
click at [138, 137] on input "checkbox" at bounding box center [139, 141] width 20 height 10
checkbox input "true"
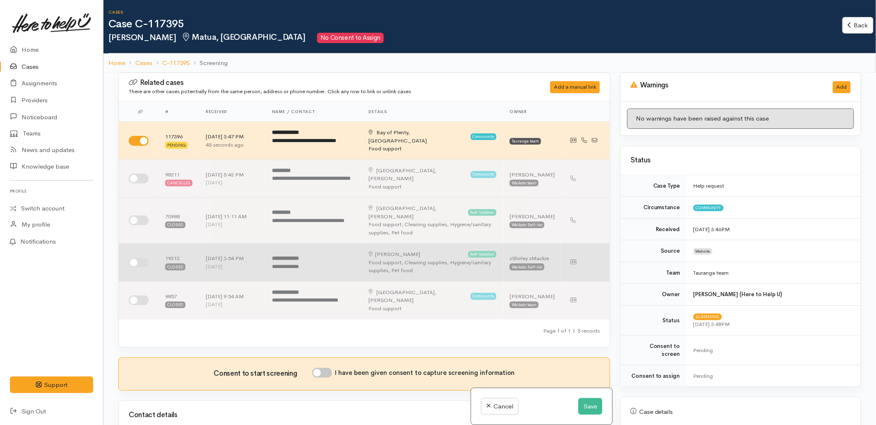
click at [138, 258] on input "checkbox" at bounding box center [139, 263] width 20 height 10
checkbox input "true"
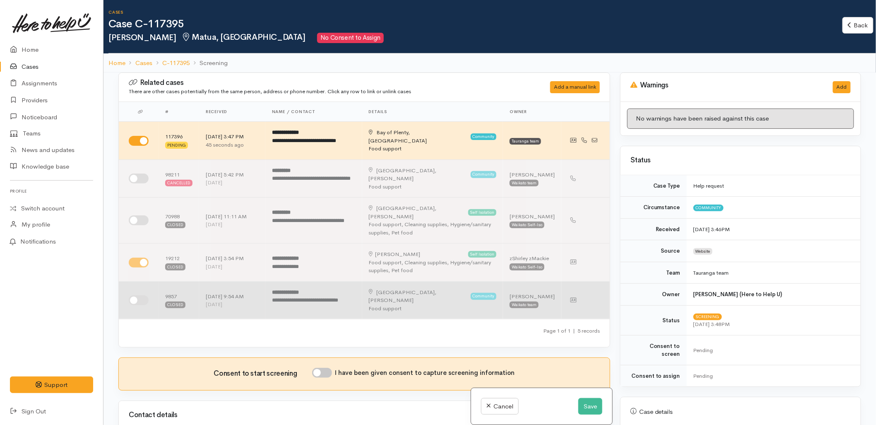
click at [132, 295] on input "checkbox" at bounding box center [139, 300] width 20 height 10
checkbox input "true"
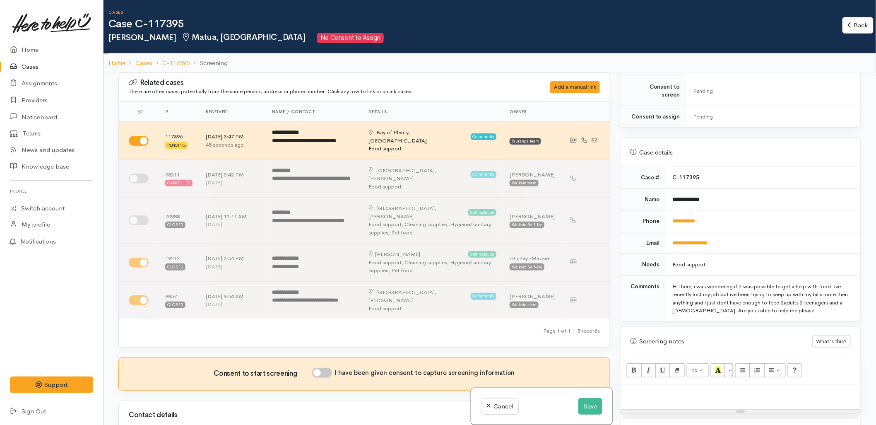
scroll to position [322, 0]
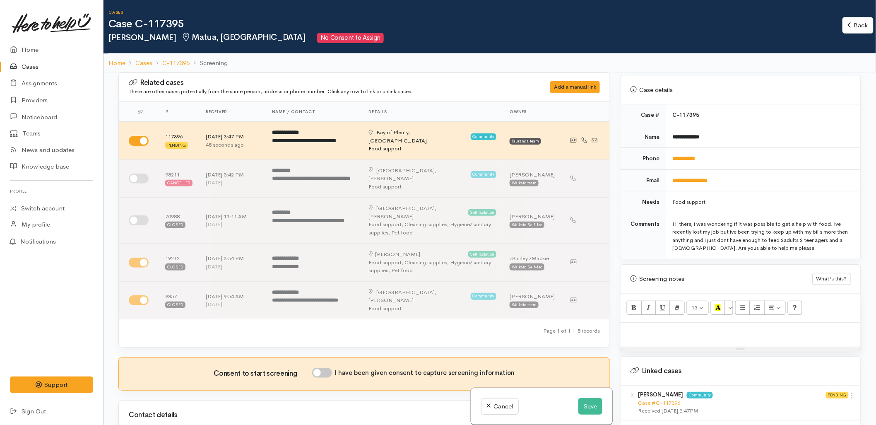
click at [665, 327] on p at bounding box center [741, 332] width 232 height 10
click at [593, 409] on button "Save" at bounding box center [590, 406] width 24 height 17
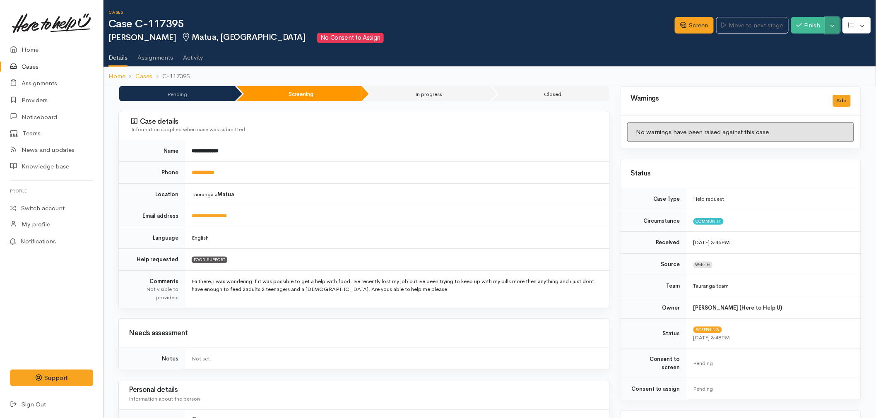
click at [836, 26] on button "Toggle Dropdown" at bounding box center [833, 25] width 14 height 17
click at [800, 61] on link "Cancel" at bounding box center [806, 57] width 65 height 13
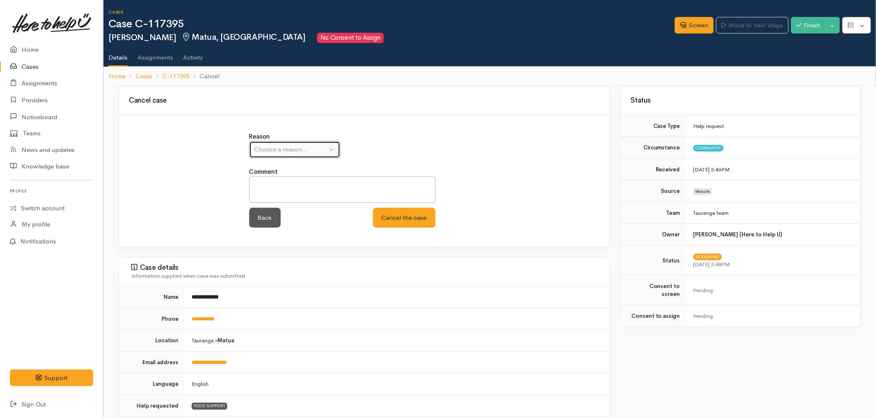
click at [272, 152] on div "Choose a reason..." at bounding box center [291, 150] width 73 height 10
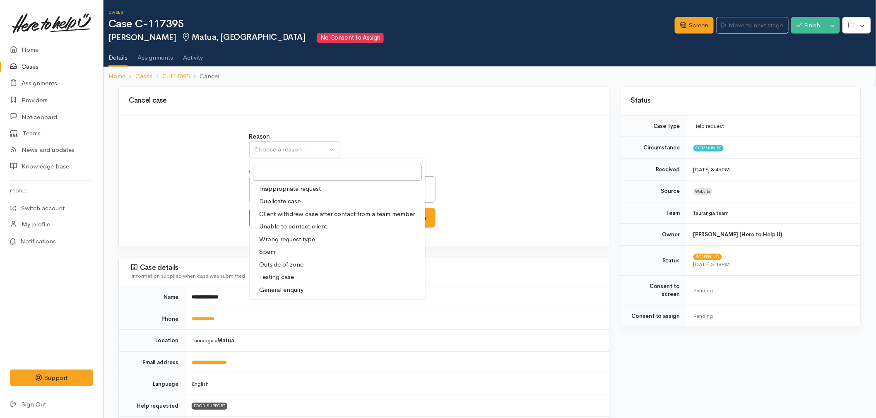
click at [273, 203] on span "Duplicate case" at bounding box center [280, 202] width 41 height 10
select select "2"
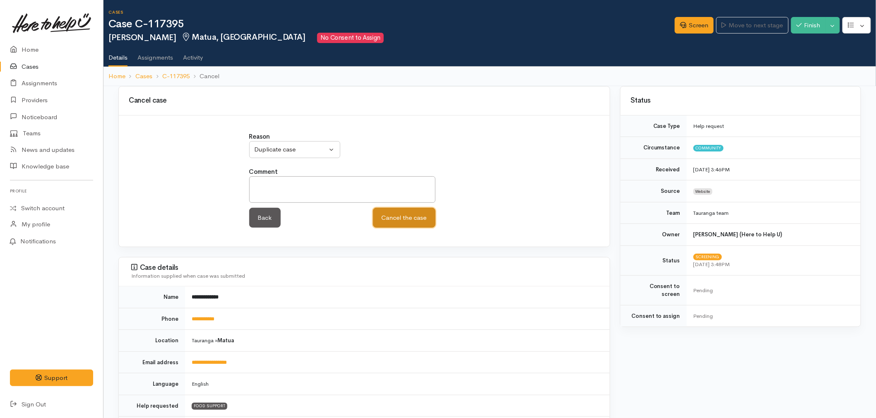
click at [411, 222] on button "Cancel the case" at bounding box center [404, 218] width 63 height 20
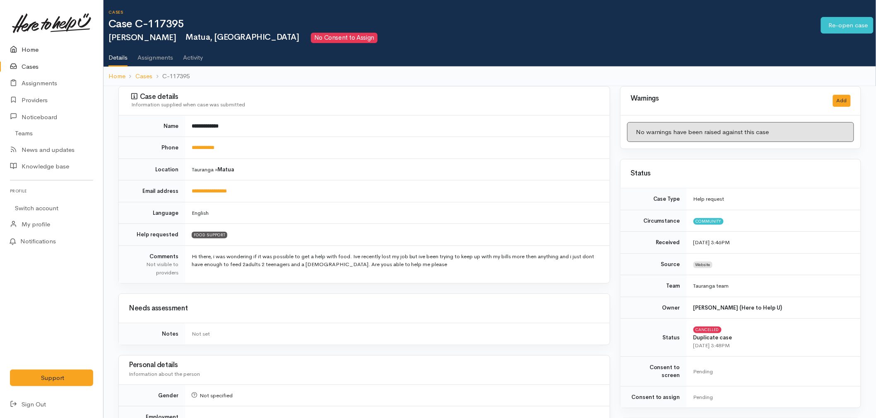
click at [50, 45] on link "Home" at bounding box center [51, 49] width 103 height 17
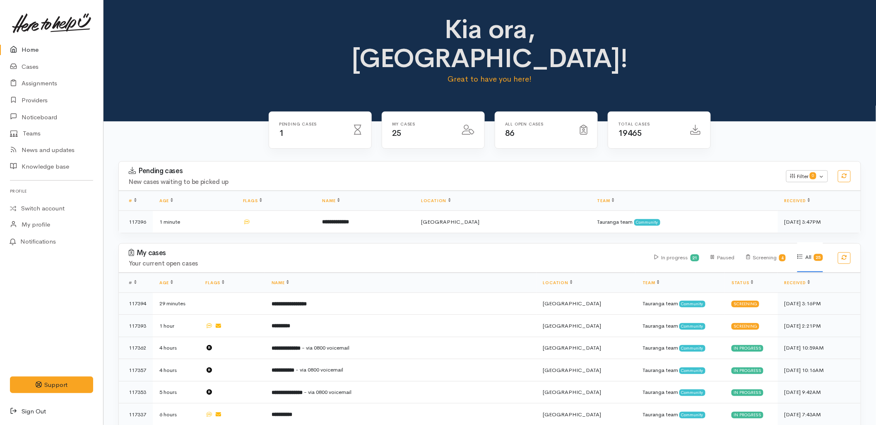
click at [30, 415] on link "Sign Out" at bounding box center [51, 411] width 103 height 17
